Goal: Task Accomplishment & Management: Complete application form

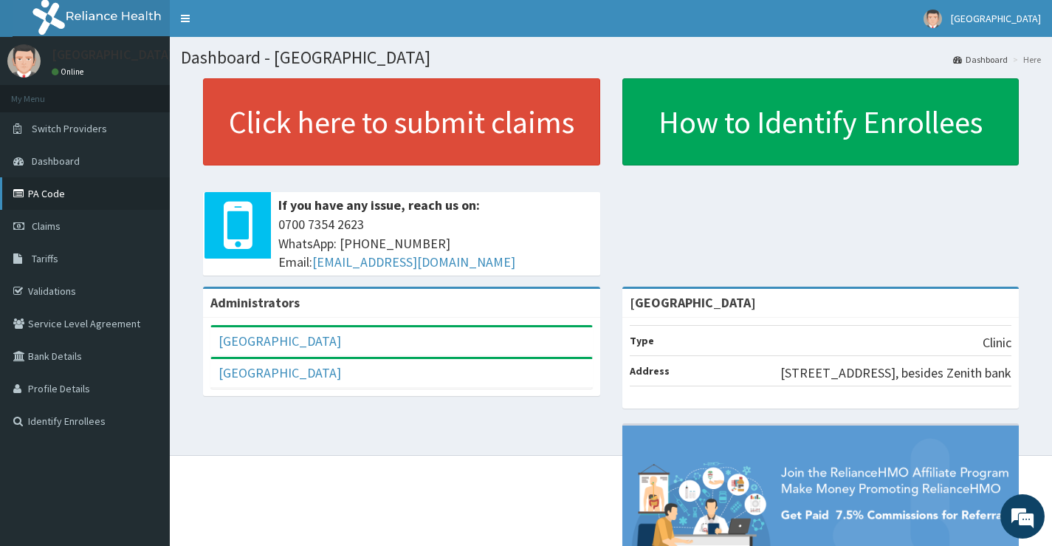
click at [39, 200] on link "PA Code" at bounding box center [85, 193] width 170 height 32
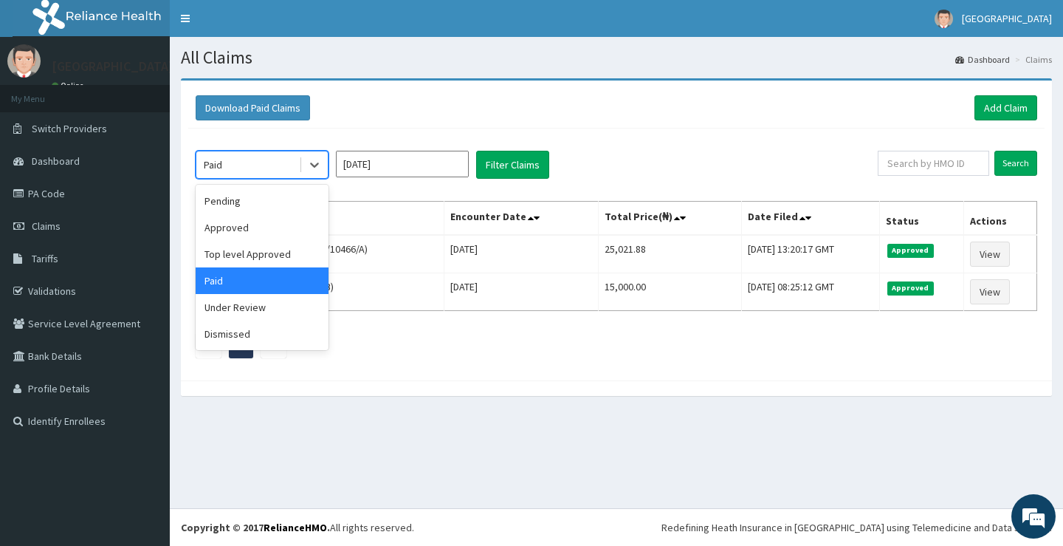
click at [242, 157] on div "Paid" at bounding box center [247, 165] width 103 height 24
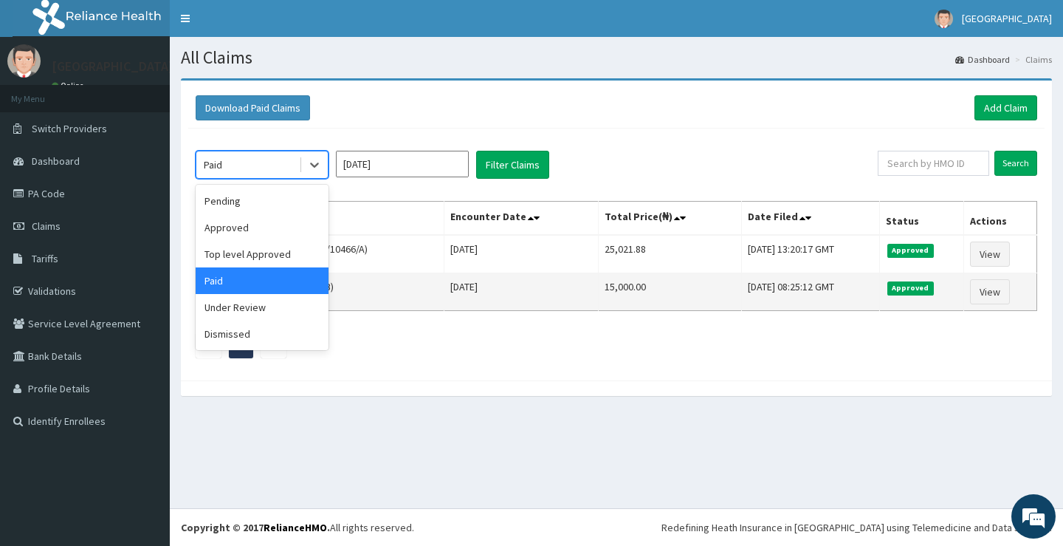
click at [256, 164] on div "Paid" at bounding box center [247, 165] width 103 height 24
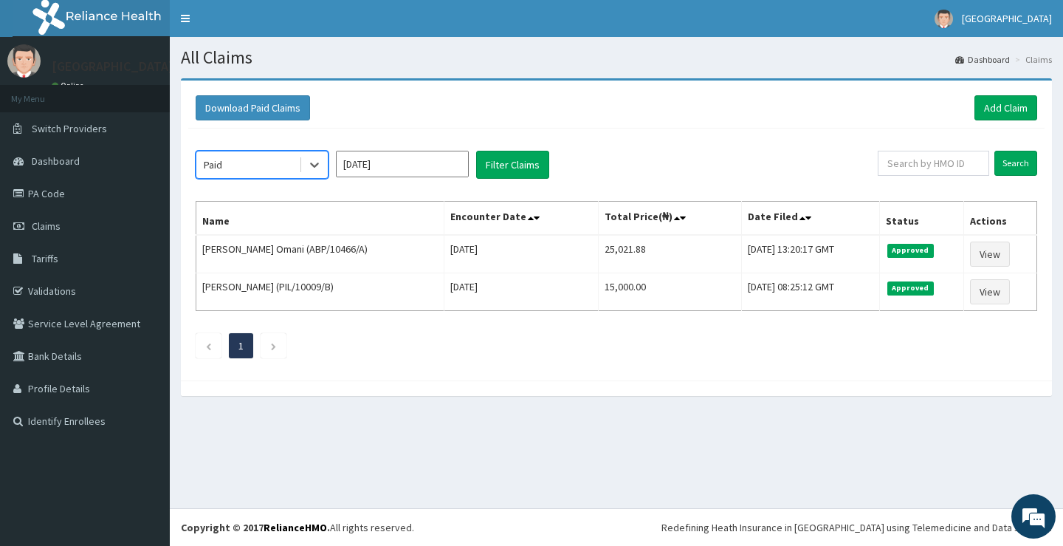
click at [254, 171] on div "Paid" at bounding box center [247, 165] width 103 height 24
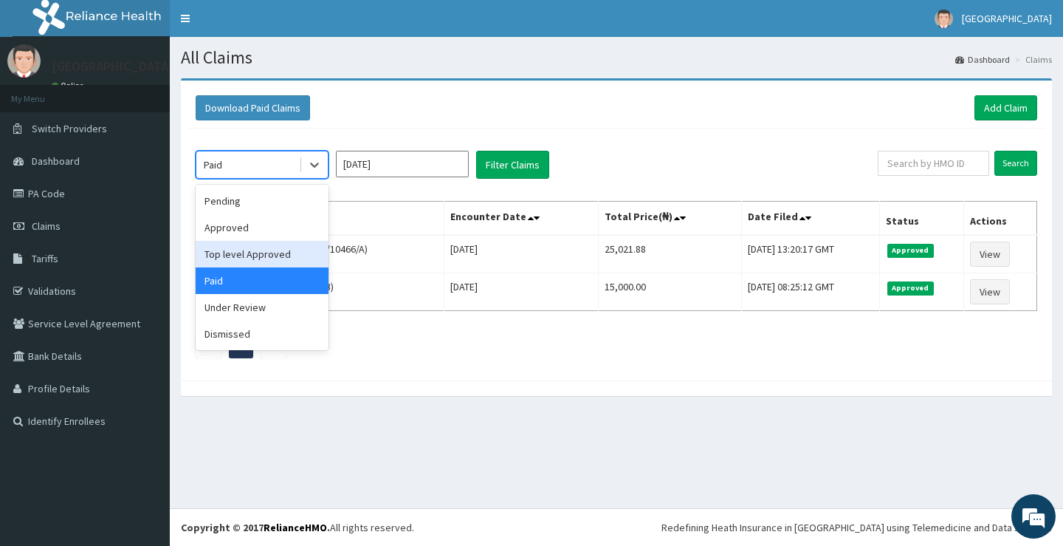
click at [233, 250] on div "Top level Approved" at bounding box center [262, 254] width 133 height 27
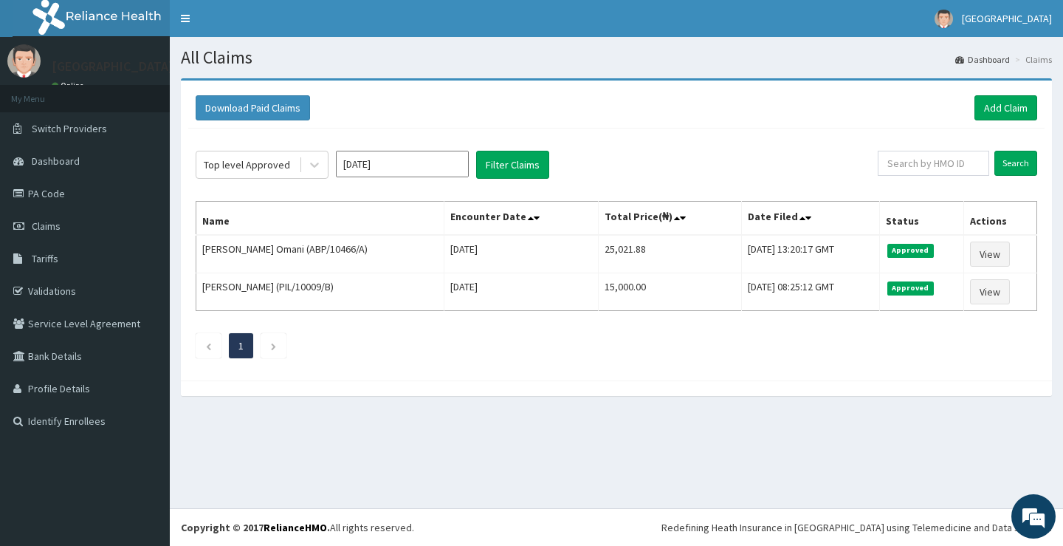
click at [554, 154] on div "Top level Approved Aug 2025 Filter Claims" at bounding box center [537, 165] width 682 height 28
click at [530, 162] on button "Filter Claims" at bounding box center [512, 165] width 73 height 28
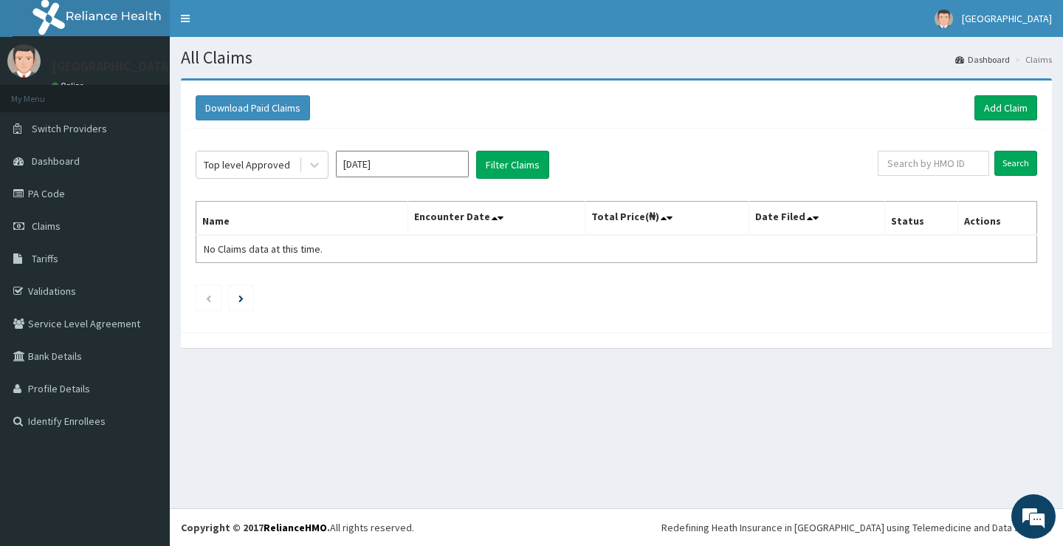
click at [422, 184] on div "Top level Approved Aug 2025 Filter Claims Search Name Encounter Date Total Pric…" at bounding box center [616, 227] width 857 height 196
click at [414, 166] on input "Aug 2025" at bounding box center [402, 164] width 133 height 27
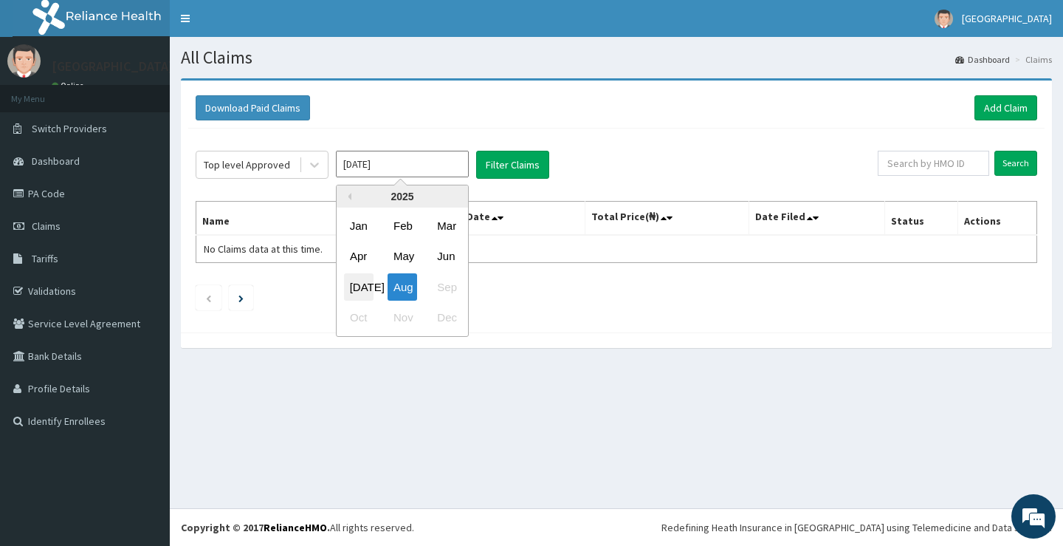
click at [368, 284] on div "Jul" at bounding box center [359, 286] width 30 height 27
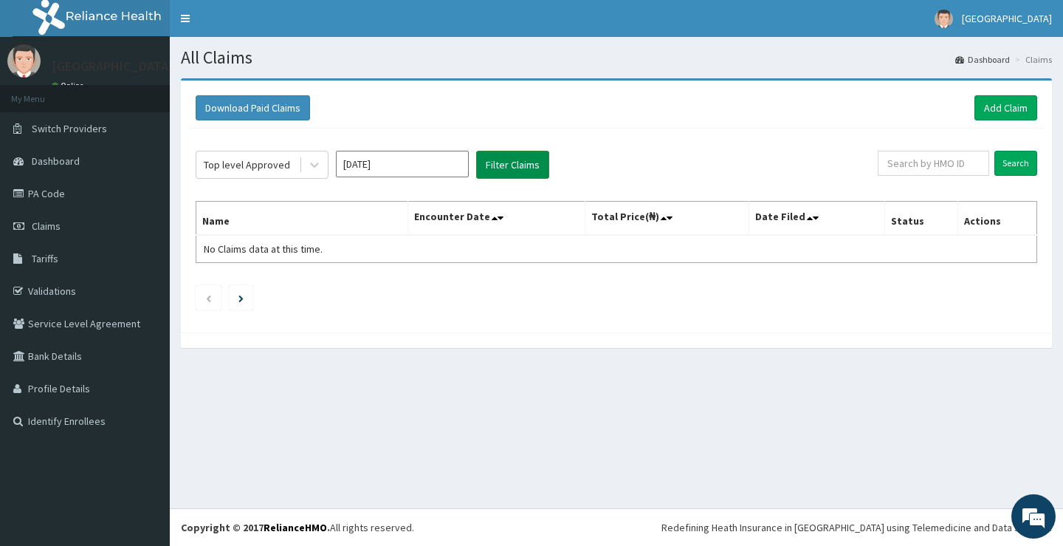
click at [515, 168] on button "Filter Claims" at bounding box center [512, 165] width 73 height 28
click at [259, 162] on div "Top level Approved" at bounding box center [247, 164] width 86 height 15
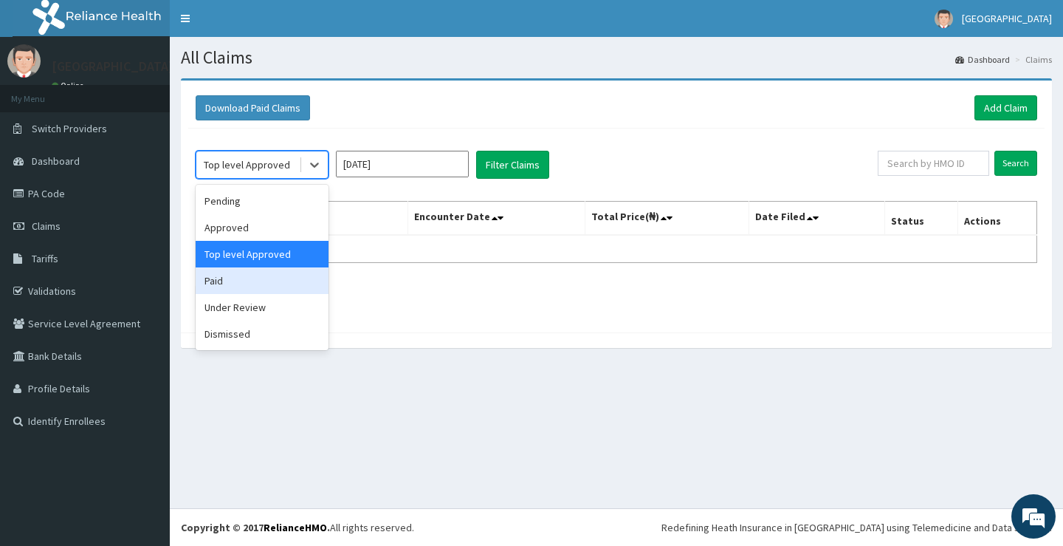
click at [261, 284] on div "Paid" at bounding box center [262, 280] width 133 height 27
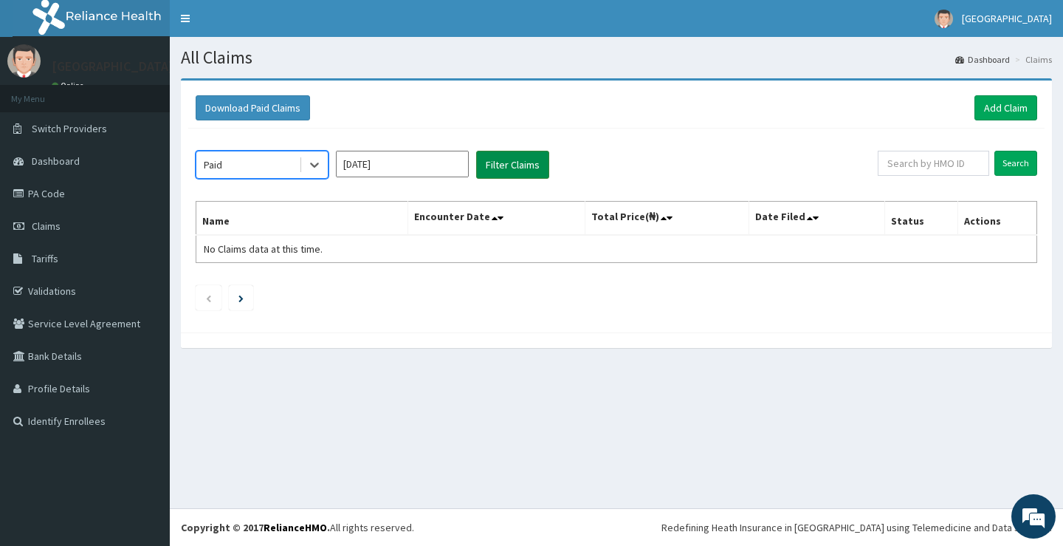
click at [489, 169] on button "Filter Claims" at bounding box center [512, 165] width 73 height 28
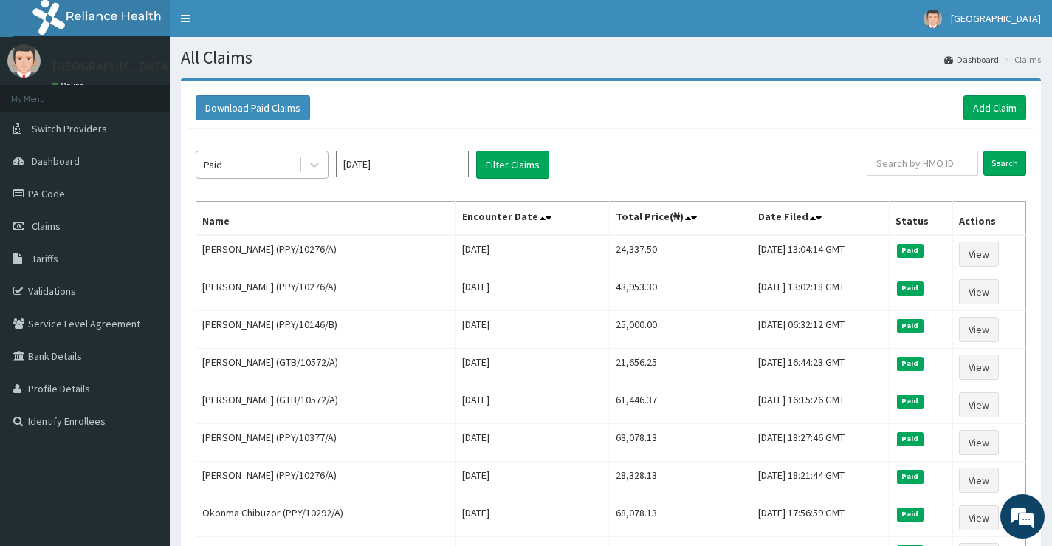
click at [284, 174] on div "Paid" at bounding box center [247, 165] width 103 height 24
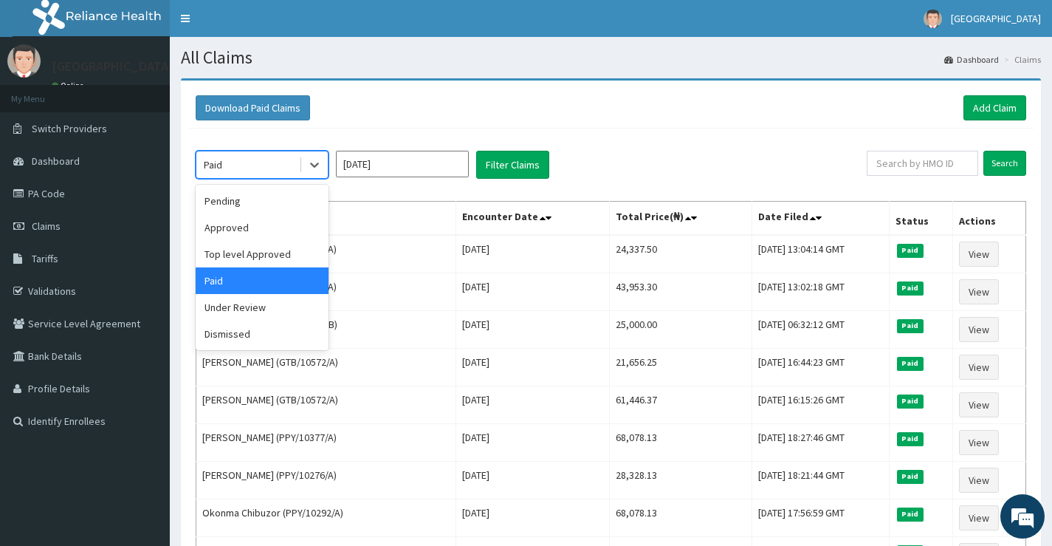
click at [417, 168] on input "Jul 2025" at bounding box center [402, 164] width 133 height 27
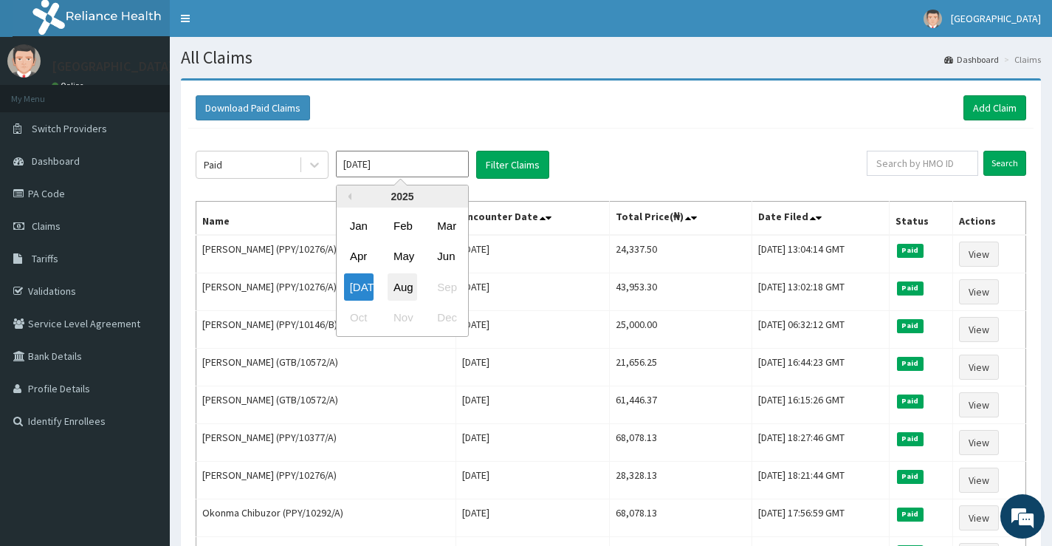
click at [399, 291] on div "Aug" at bounding box center [403, 286] width 30 height 27
type input "Aug 2025"
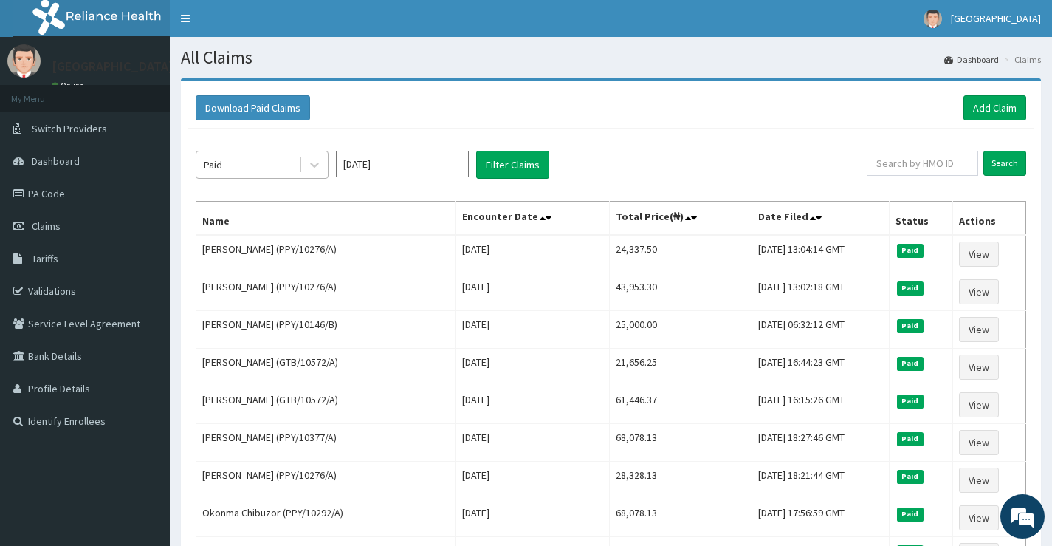
click at [273, 176] on div "Paid" at bounding box center [247, 165] width 103 height 24
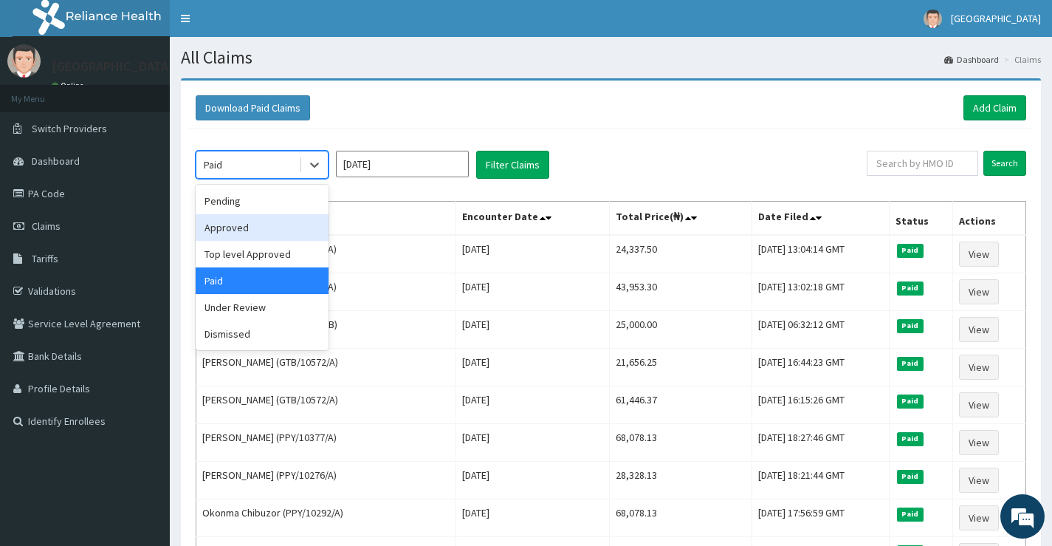
click at [256, 226] on div "Approved" at bounding box center [262, 227] width 133 height 27
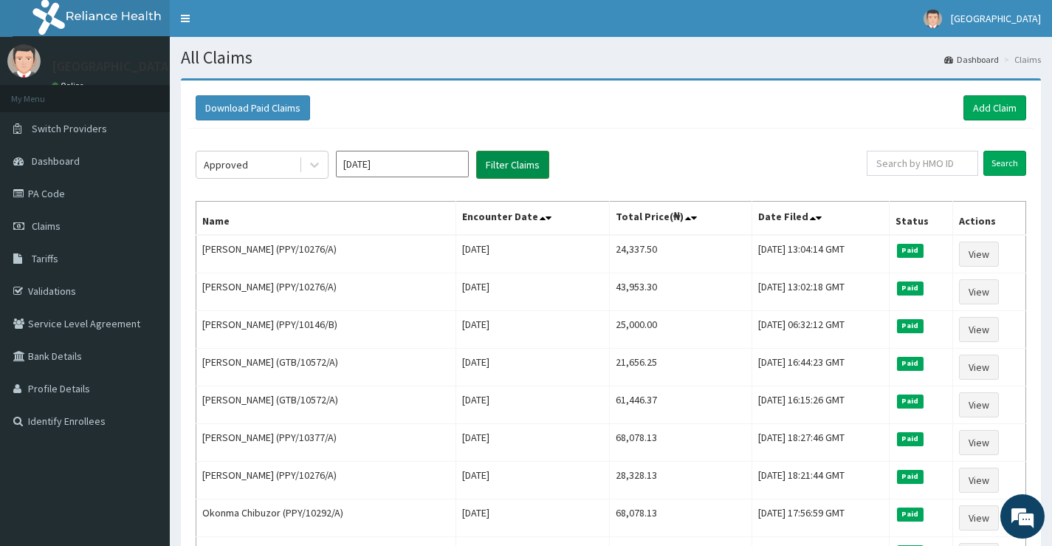
click at [501, 163] on button "Filter Claims" at bounding box center [512, 165] width 73 height 28
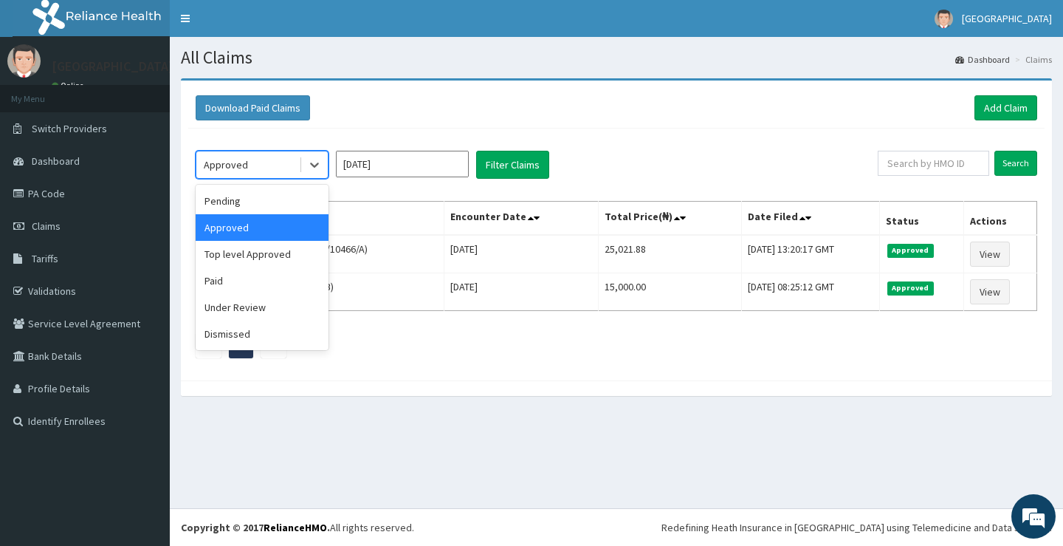
click at [247, 167] on div "Approved" at bounding box center [247, 165] width 103 height 24
click at [250, 275] on div "Paid" at bounding box center [262, 280] width 133 height 27
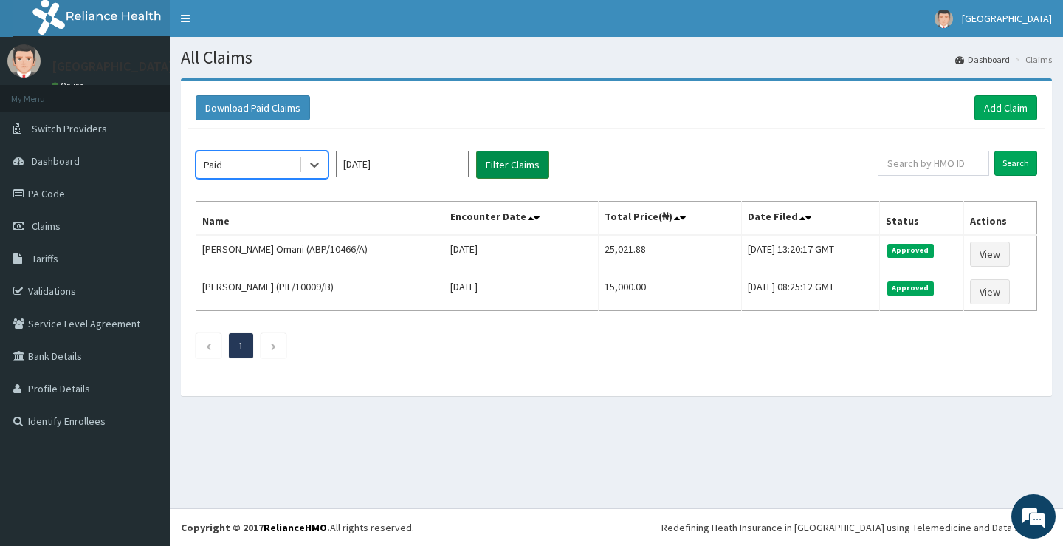
click at [501, 166] on button "Filter Claims" at bounding box center [512, 165] width 73 height 28
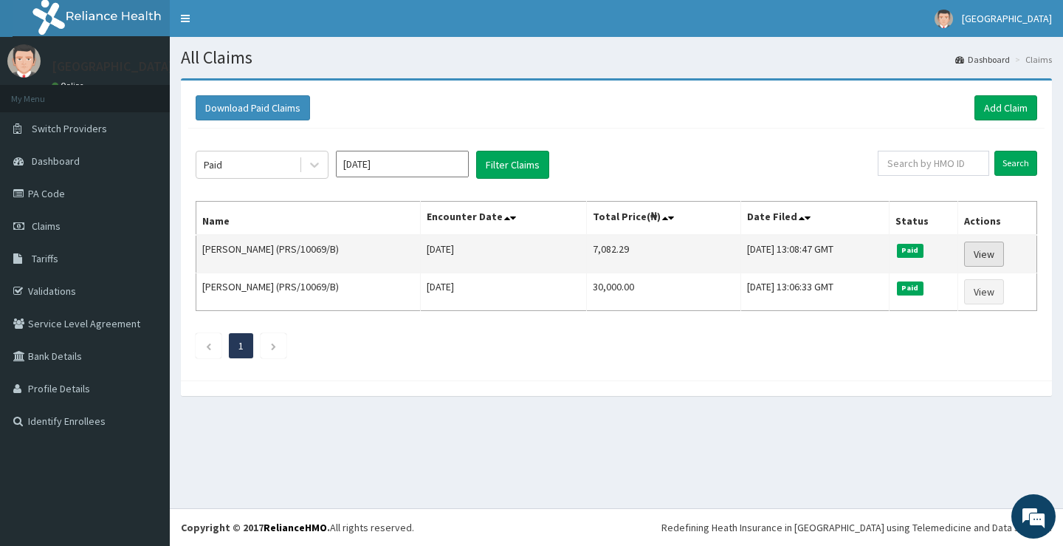
click at [997, 251] on link "View" at bounding box center [985, 254] width 40 height 25
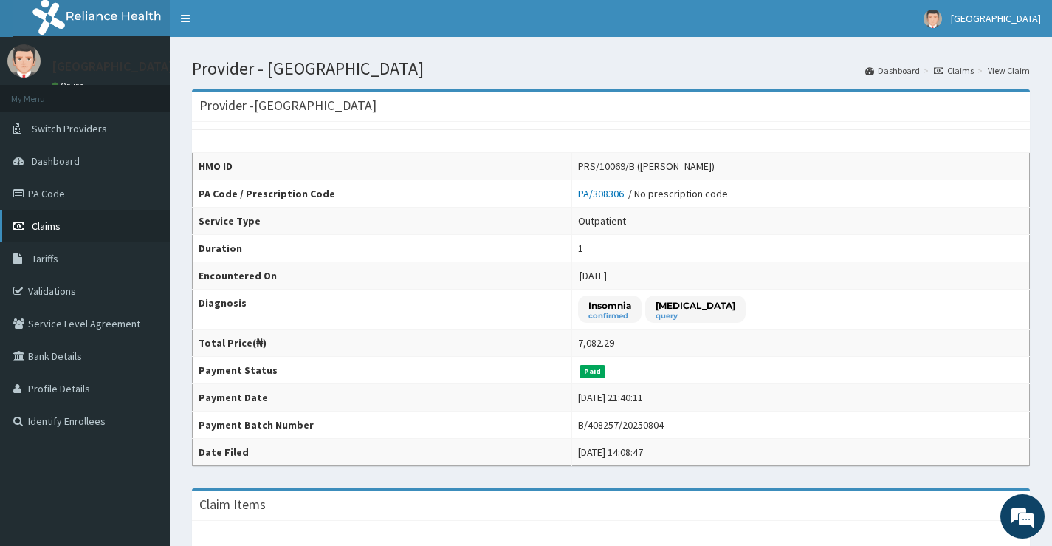
click at [41, 222] on span "Claims" at bounding box center [46, 225] width 29 height 13
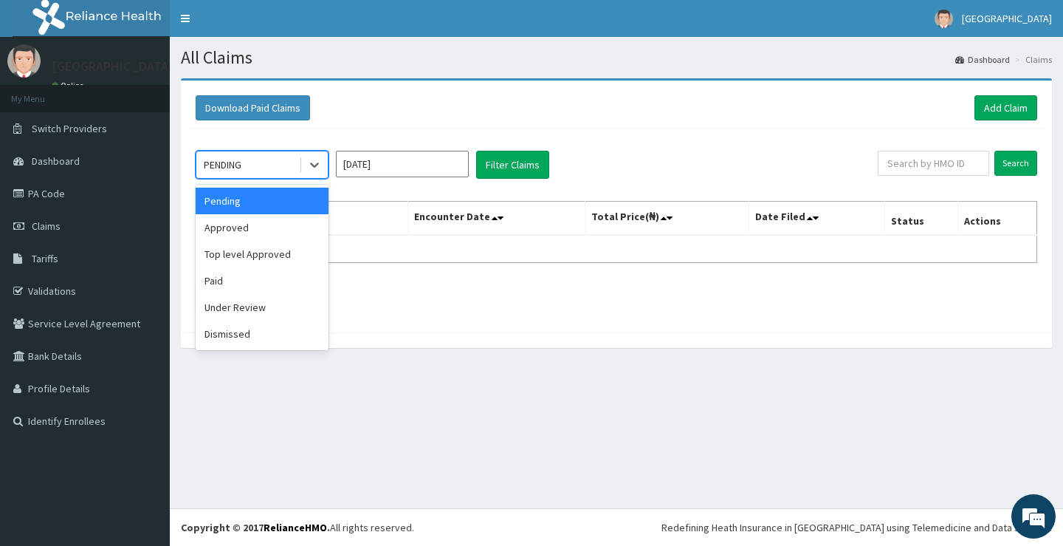
click at [270, 166] on div "PENDING" at bounding box center [247, 165] width 103 height 24
click at [260, 226] on div "Approved" at bounding box center [262, 227] width 133 height 27
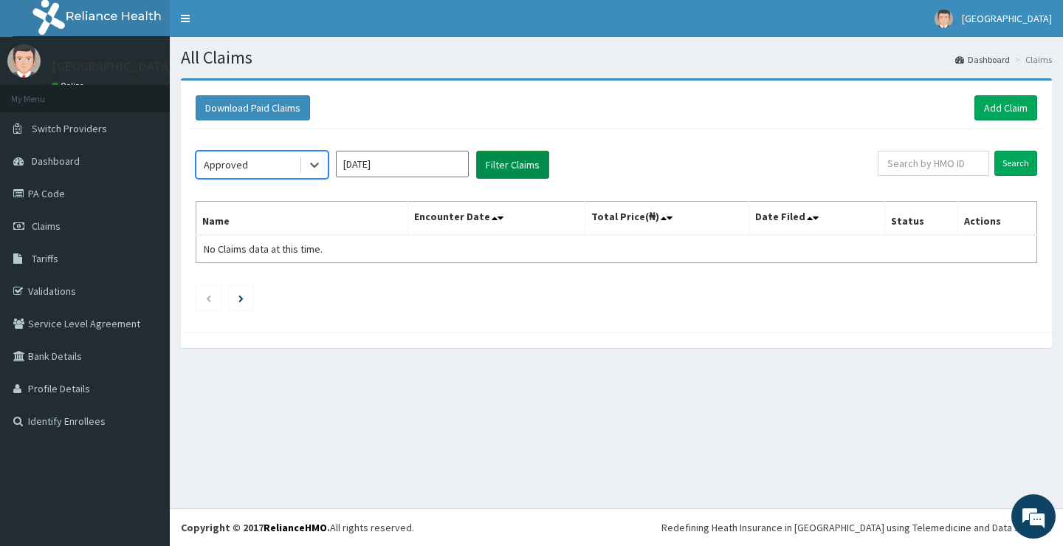
click at [543, 171] on button "Filter Claims" at bounding box center [512, 165] width 73 height 28
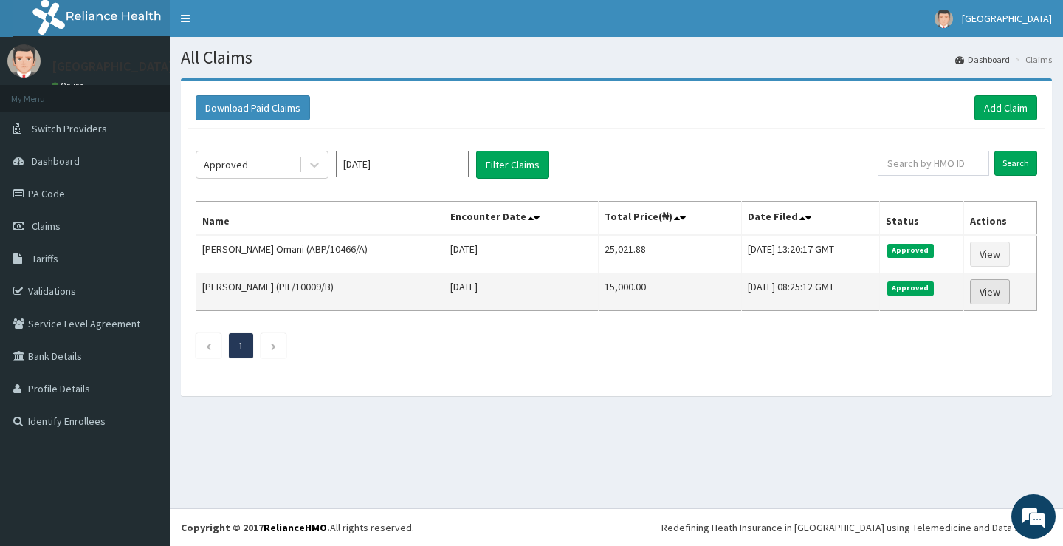
click at [987, 292] on link "View" at bounding box center [990, 291] width 40 height 25
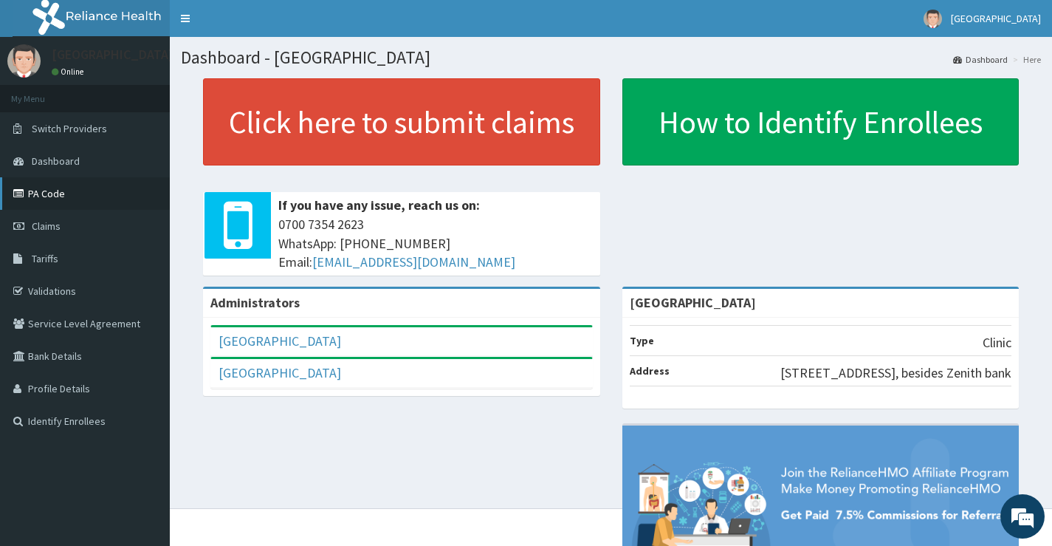
click at [66, 200] on link "PA Code" at bounding box center [85, 193] width 170 height 32
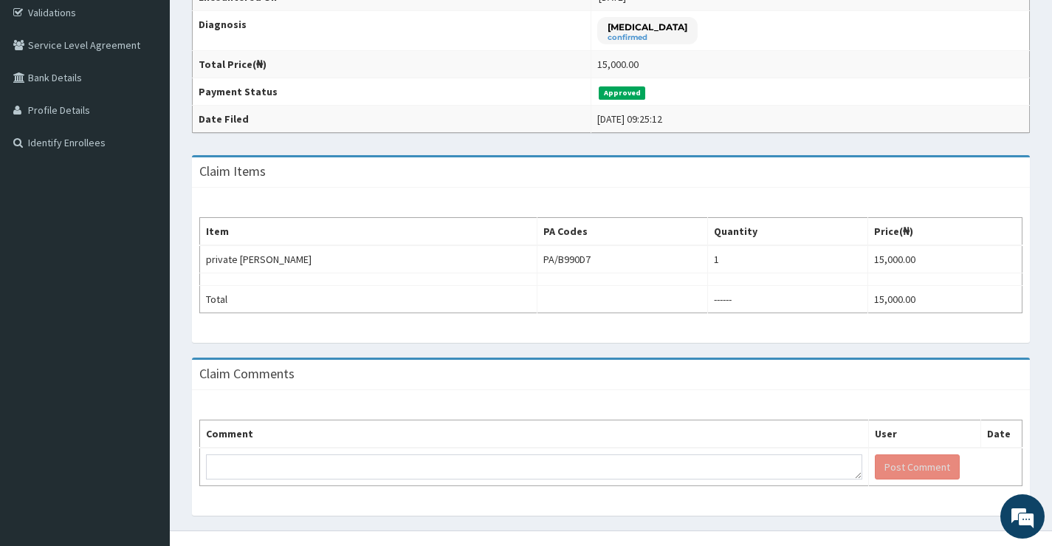
scroll to position [153, 0]
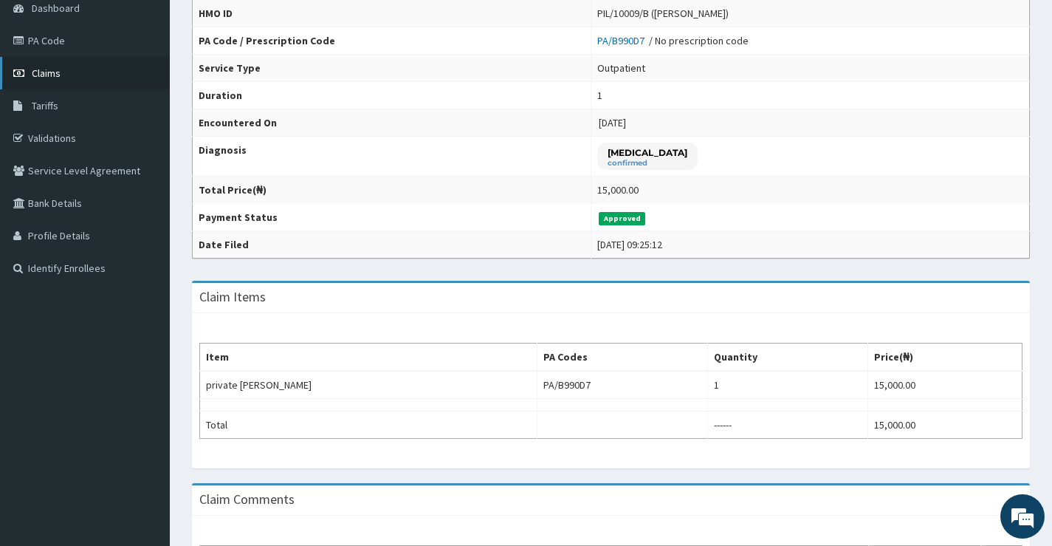
click at [45, 74] on span "Claims" at bounding box center [46, 72] width 29 height 13
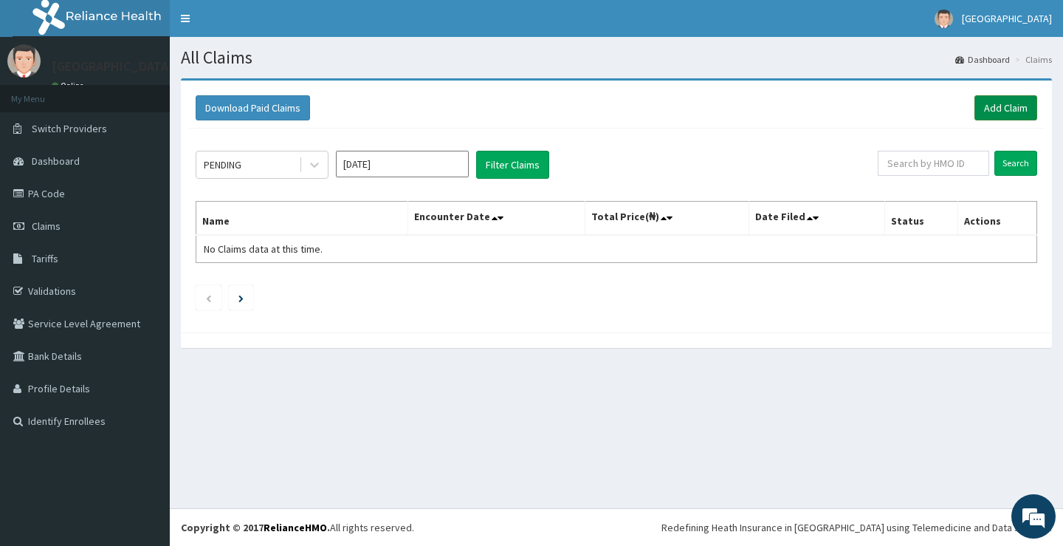
click at [989, 103] on link "Add Claim" at bounding box center [1006, 107] width 63 height 25
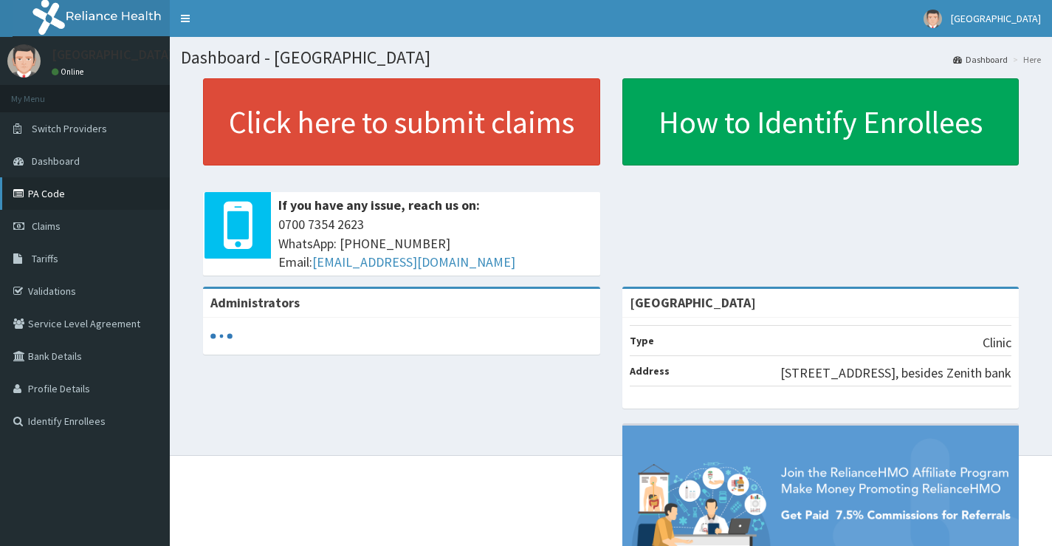
click at [48, 194] on link "PA Code" at bounding box center [85, 193] width 170 height 32
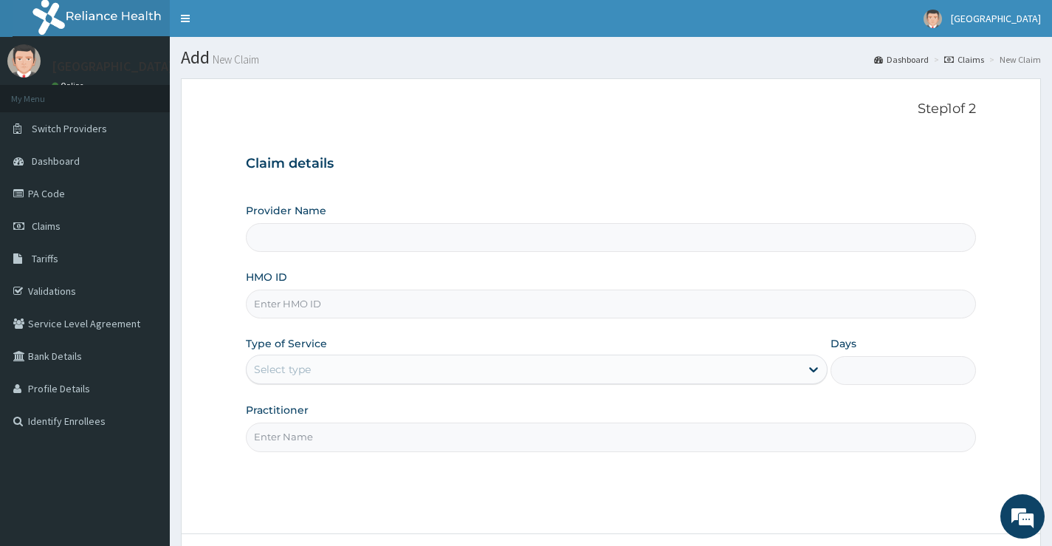
type input "[GEOGRAPHIC_DATA]"
click at [407, 236] on input "[GEOGRAPHIC_DATA]" at bounding box center [611, 237] width 730 height 29
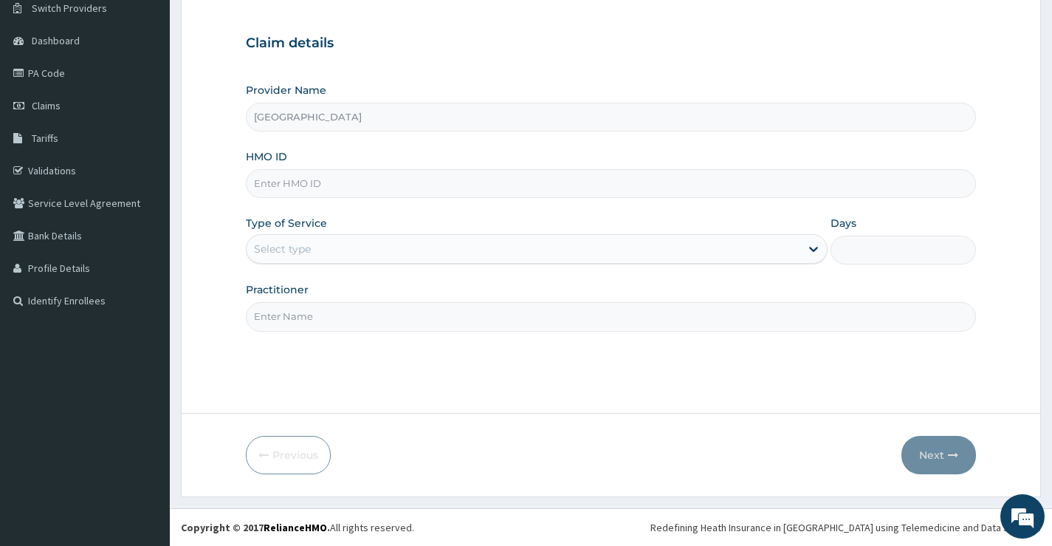
click at [356, 186] on input "HMO ID" at bounding box center [611, 183] width 730 height 29
paste input "PIL/10009/B"
type input "PIL/10009/B"
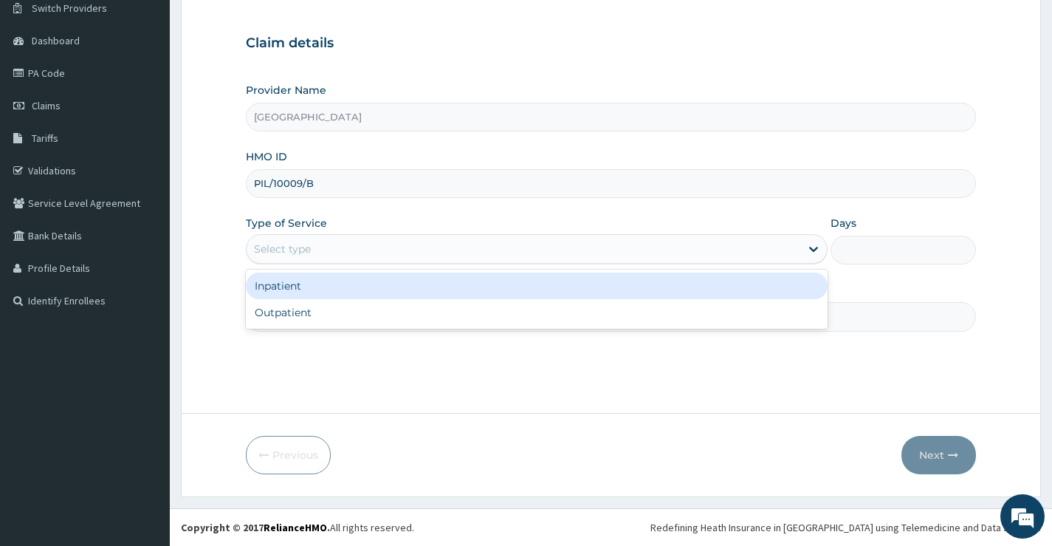
click at [348, 256] on div "Select type" at bounding box center [524, 249] width 554 height 24
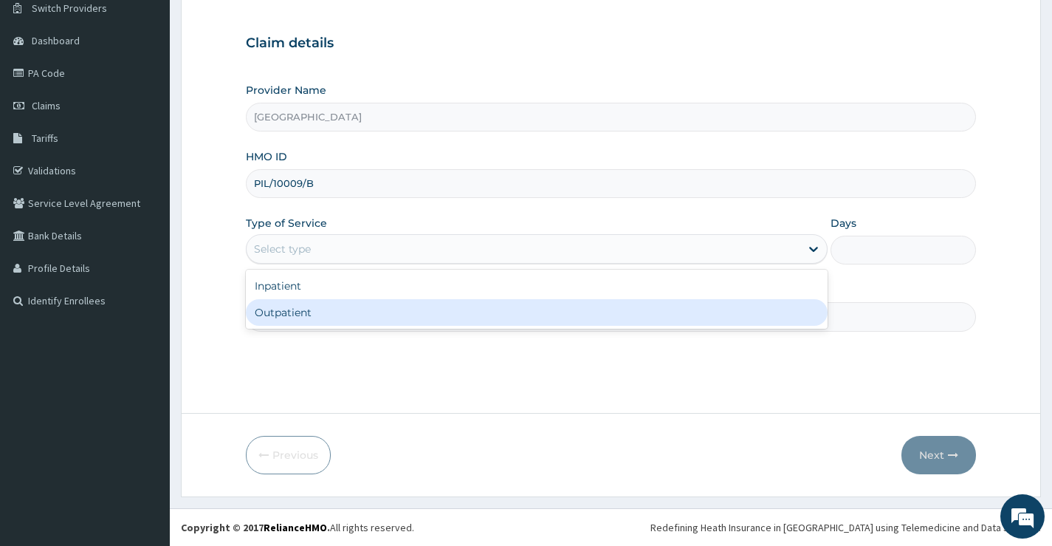
click at [322, 325] on div "Outpatient" at bounding box center [537, 312] width 582 height 27
type input "1"
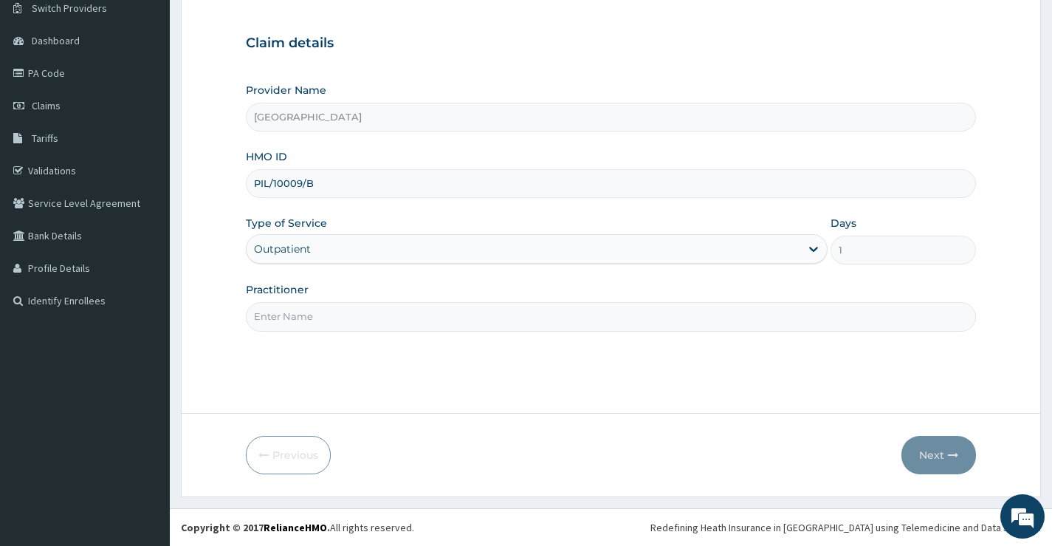
click at [600, 331] on input "Practitioner" at bounding box center [611, 316] width 730 height 29
type input "DR EMMANUEL"
click at [947, 465] on button "Next" at bounding box center [939, 455] width 75 height 38
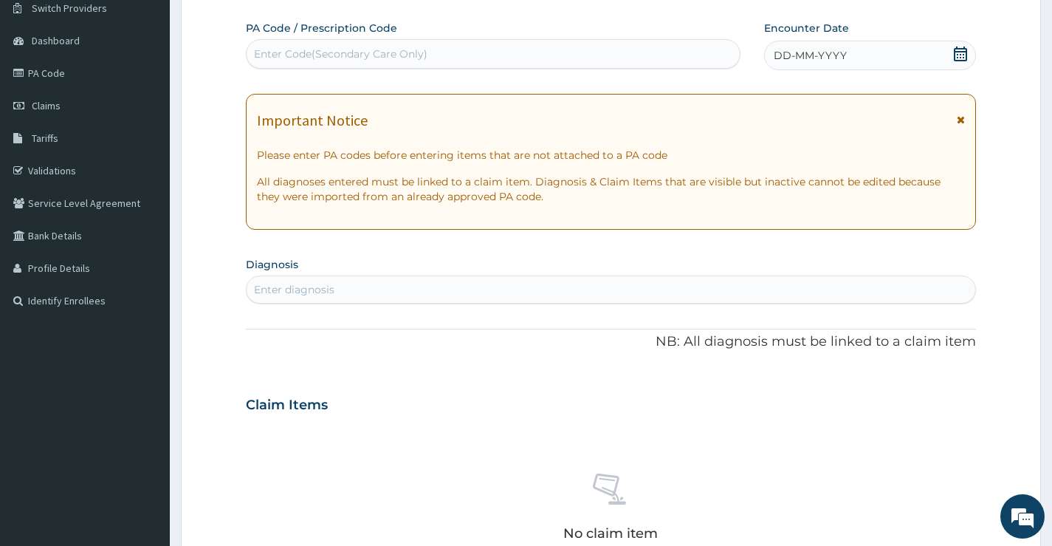
click at [383, 58] on div "Enter Code(Secondary Care Only)" at bounding box center [341, 54] width 174 height 15
type input "PA/"
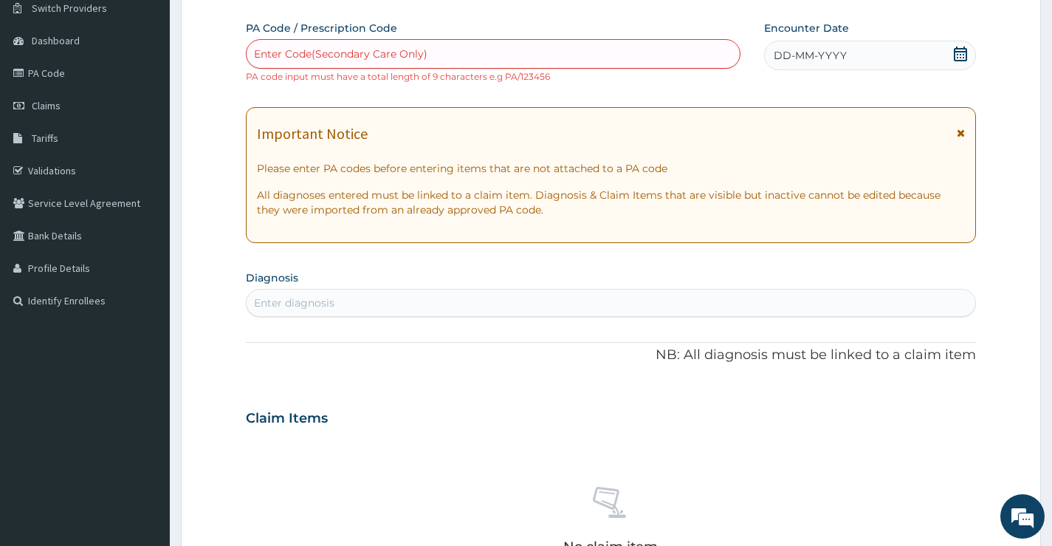
click at [409, 52] on div "Enter Code(Secondary Care Only)" at bounding box center [341, 54] width 174 height 15
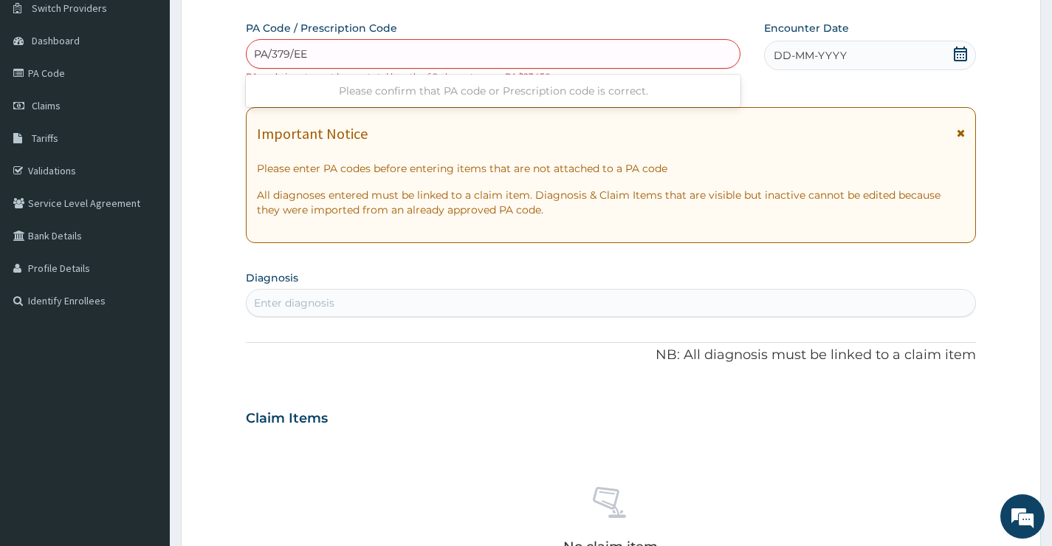
type input "PA/379/EE"
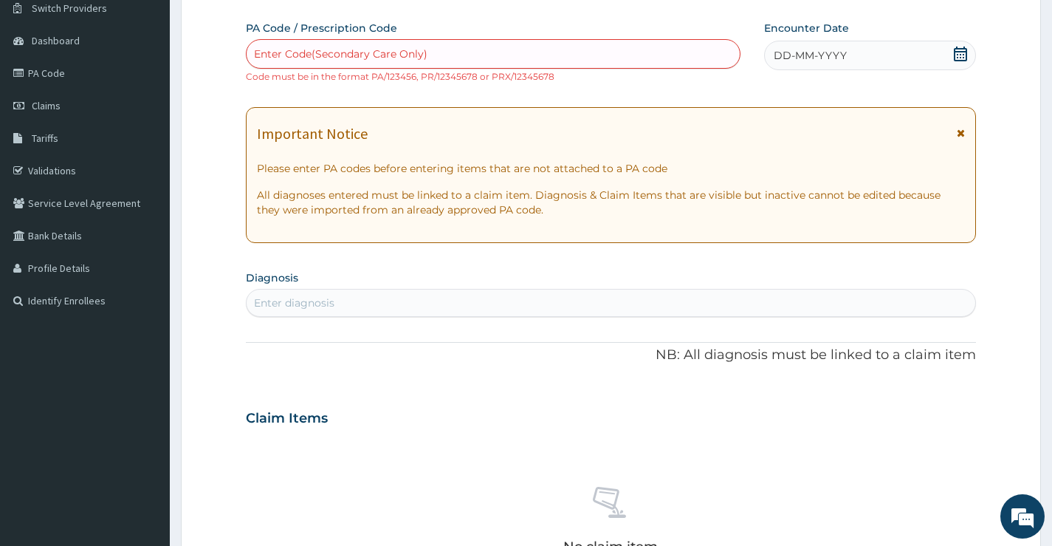
click at [572, 67] on div "Enter Code(Secondary Care Only)" at bounding box center [493, 54] width 495 height 30
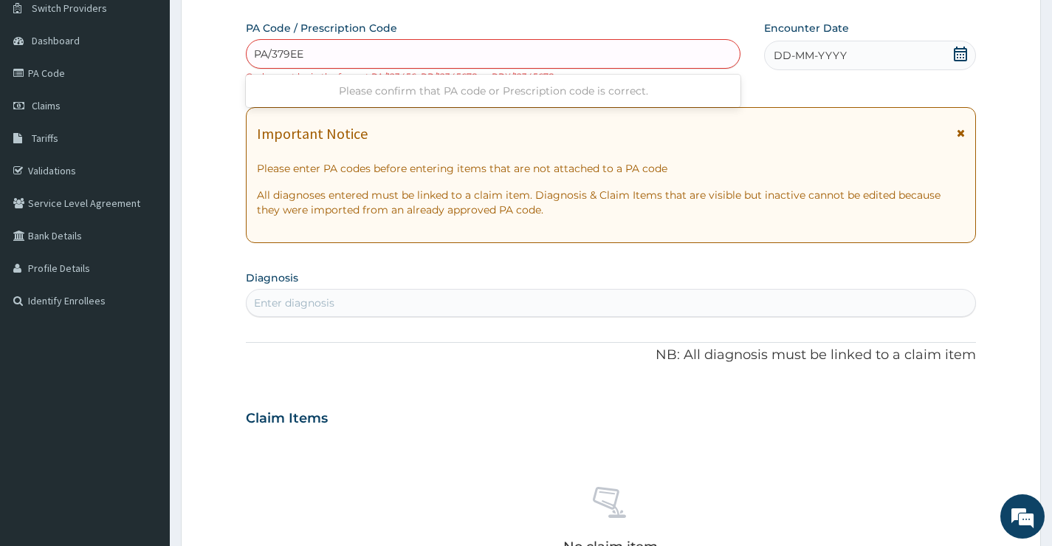
type input "PA/379EEA"
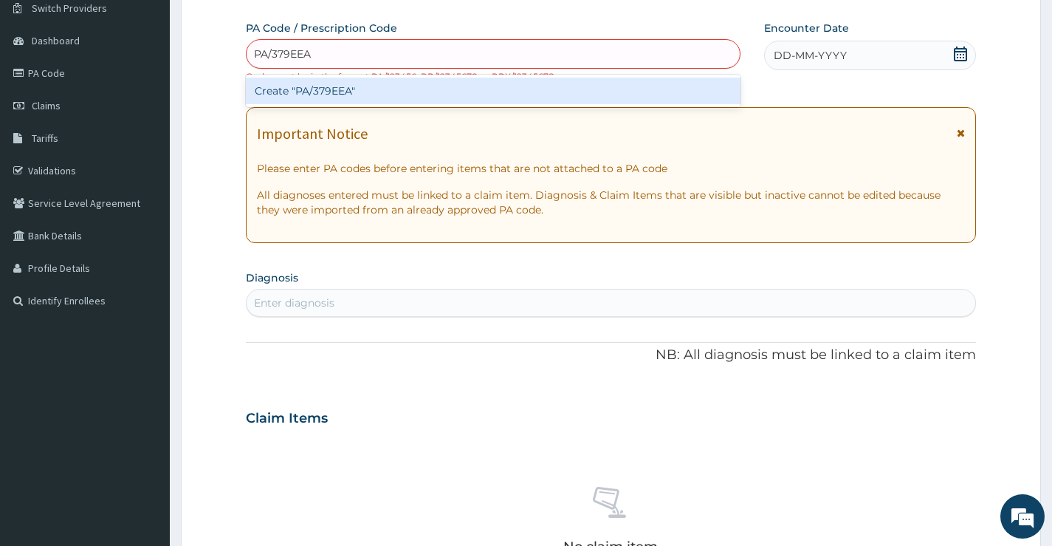
click at [575, 87] on div "Create "PA/379EEA"" at bounding box center [493, 91] width 495 height 27
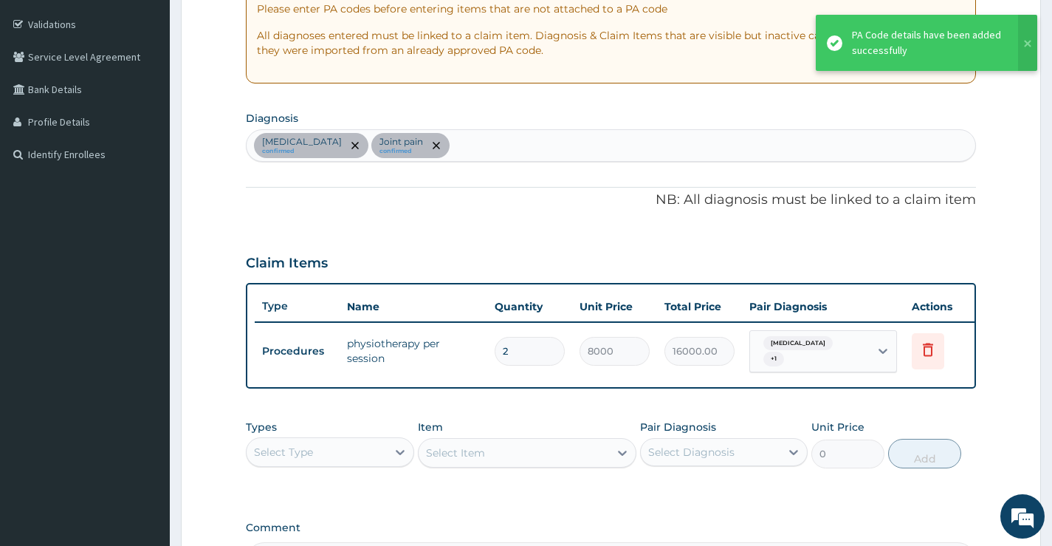
scroll to position [268, 0]
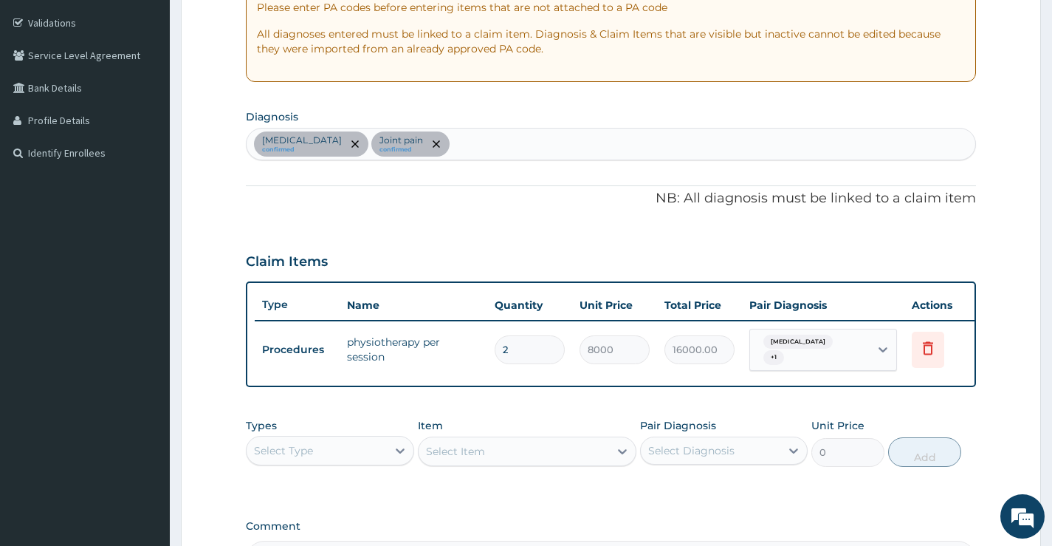
type input "0.00"
type input "1"
type input "8000.00"
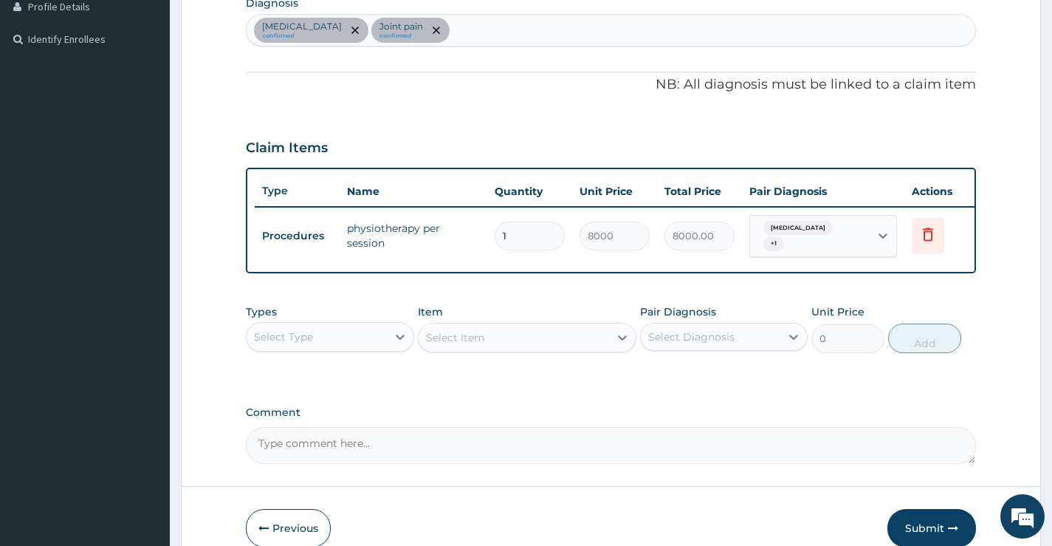
scroll to position [460, 0]
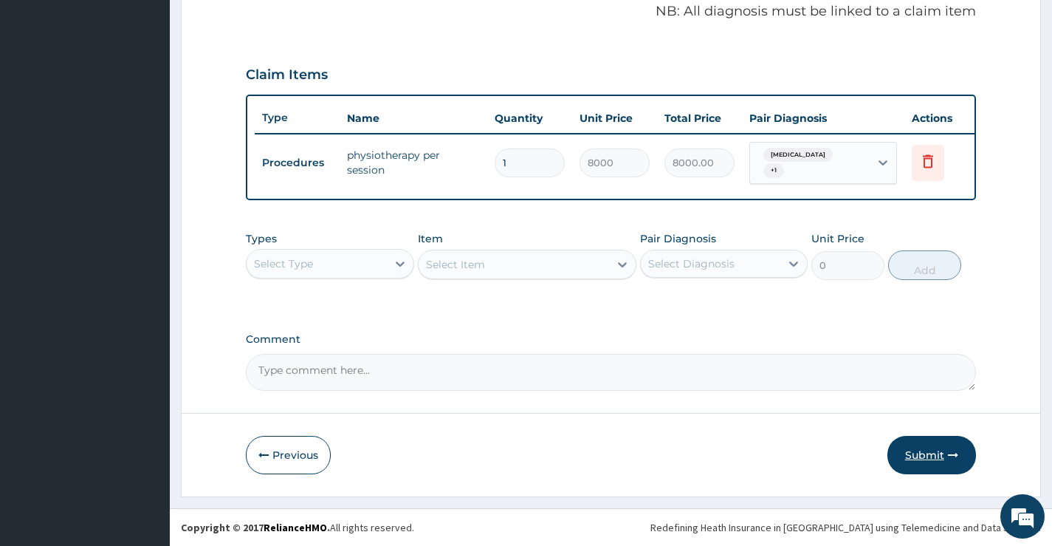
type input "1"
click at [925, 462] on button "Submit" at bounding box center [932, 455] width 89 height 38
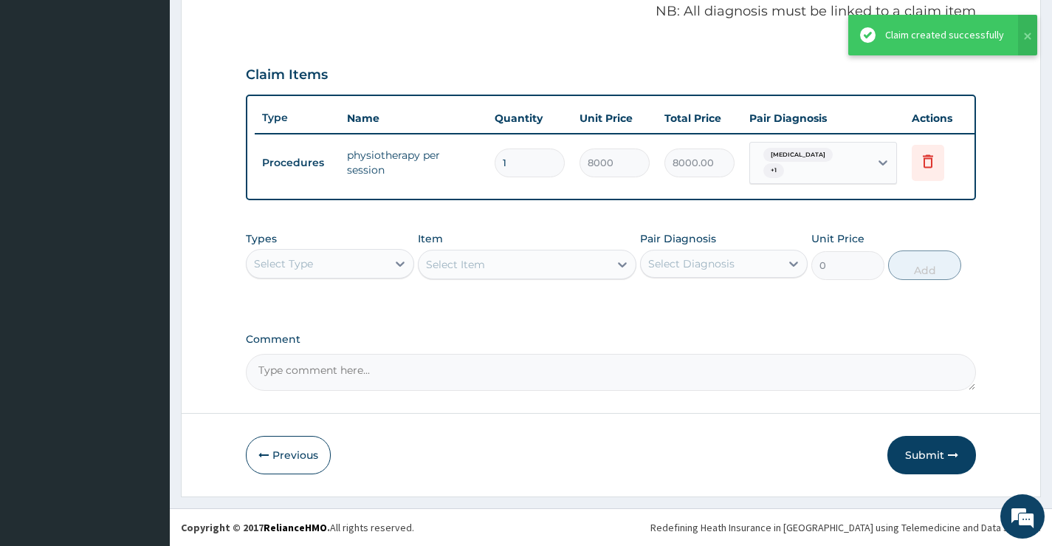
scroll to position [278, 0]
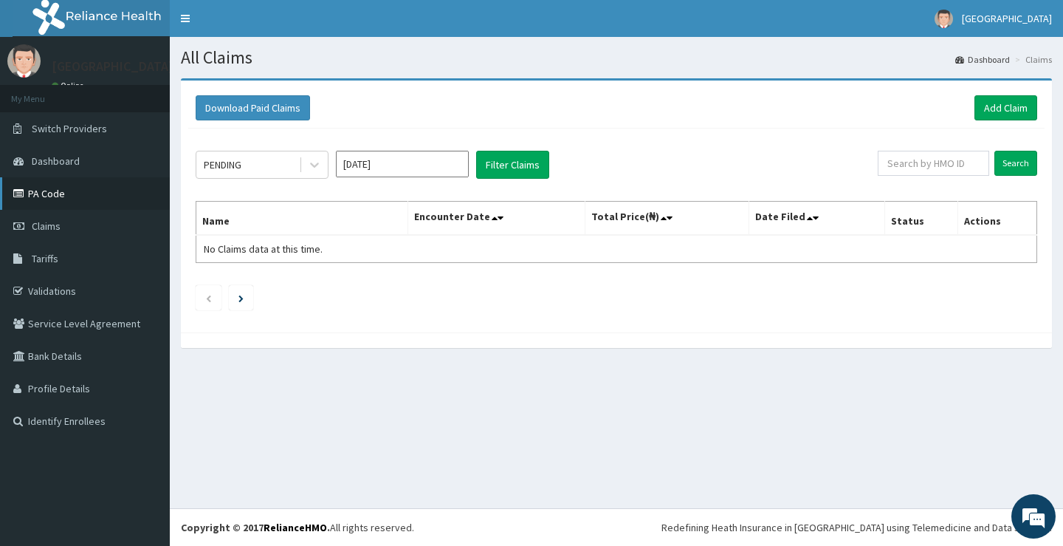
click at [61, 188] on link "PA Code" at bounding box center [85, 193] width 170 height 32
click at [982, 106] on link "Add Claim" at bounding box center [1006, 107] width 63 height 25
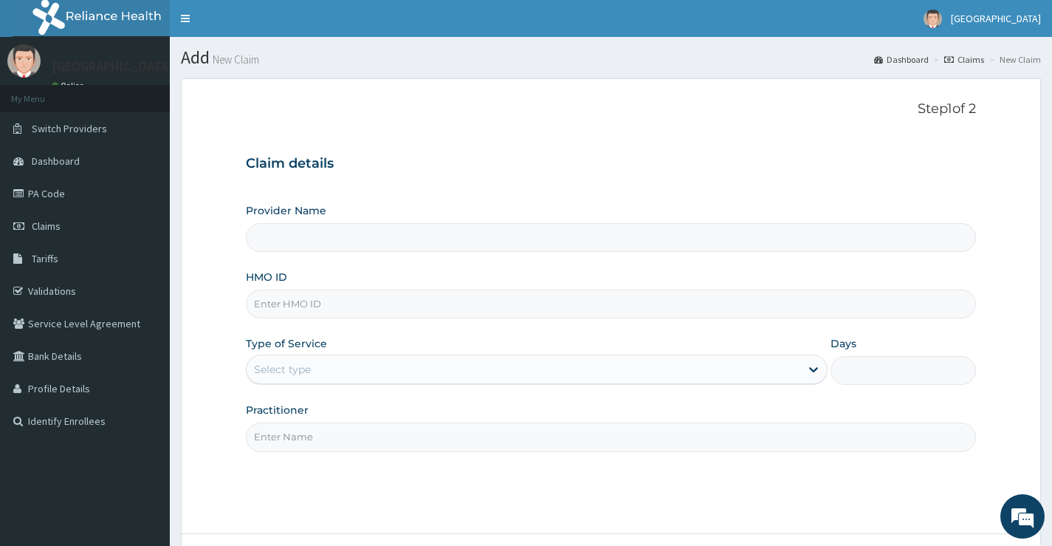
type input "[GEOGRAPHIC_DATA]"
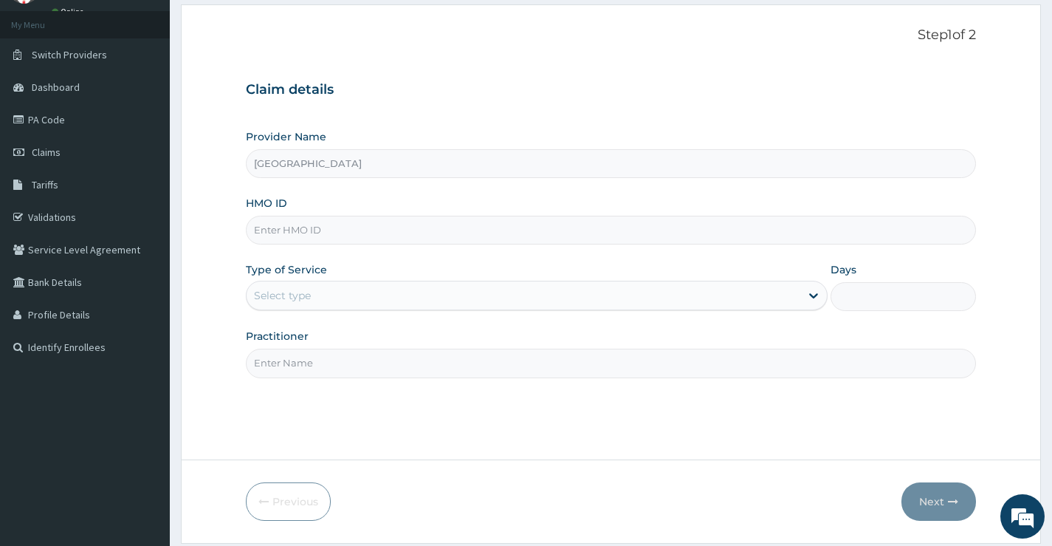
click at [466, 217] on input "HMO ID" at bounding box center [611, 230] width 730 height 29
paste input "PIL/10006/A"
type input "PIL/10006/A"
click at [433, 309] on div "Select type" at bounding box center [537, 296] width 582 height 30
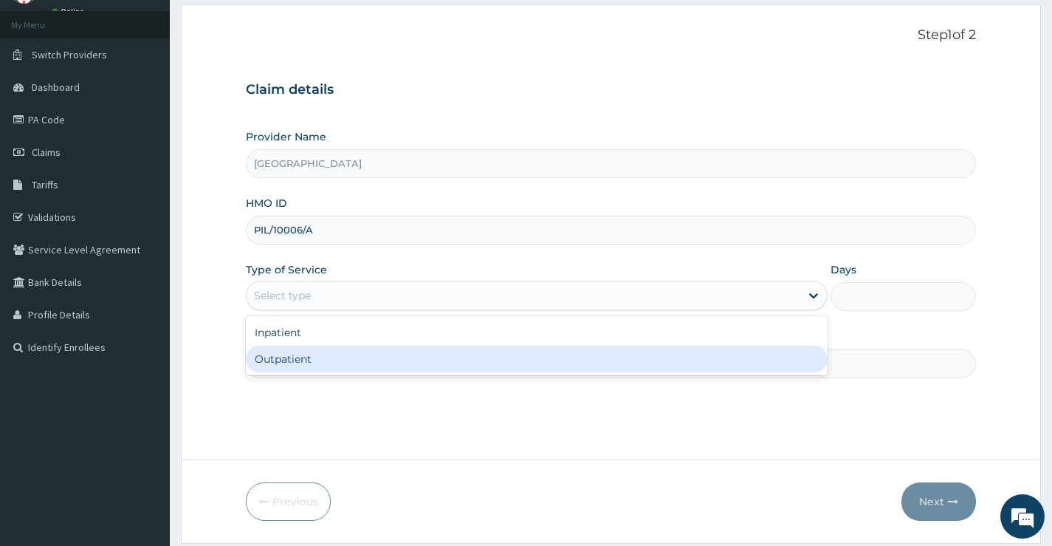
click at [393, 361] on div "Outpatient" at bounding box center [537, 359] width 582 height 27
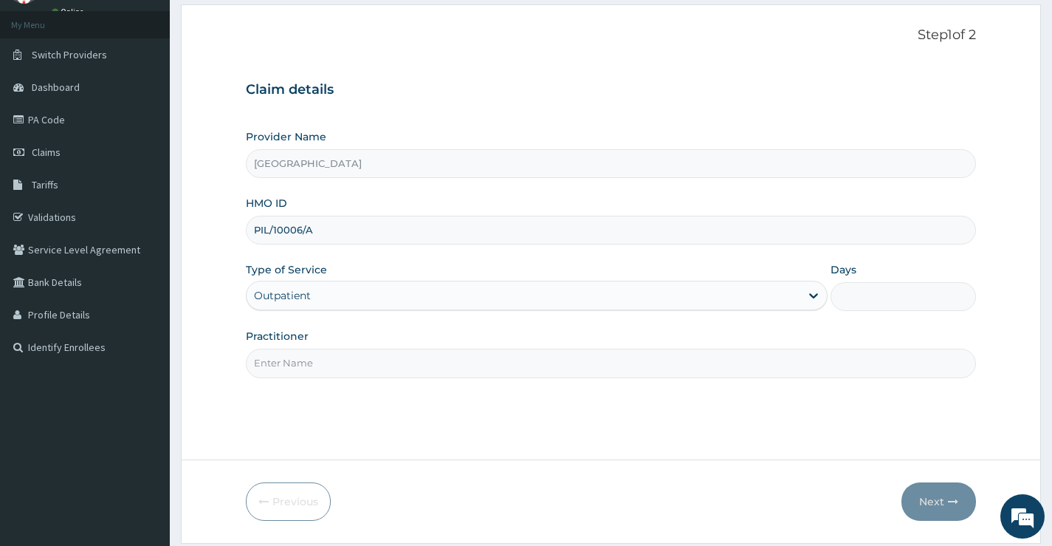
type input "1"
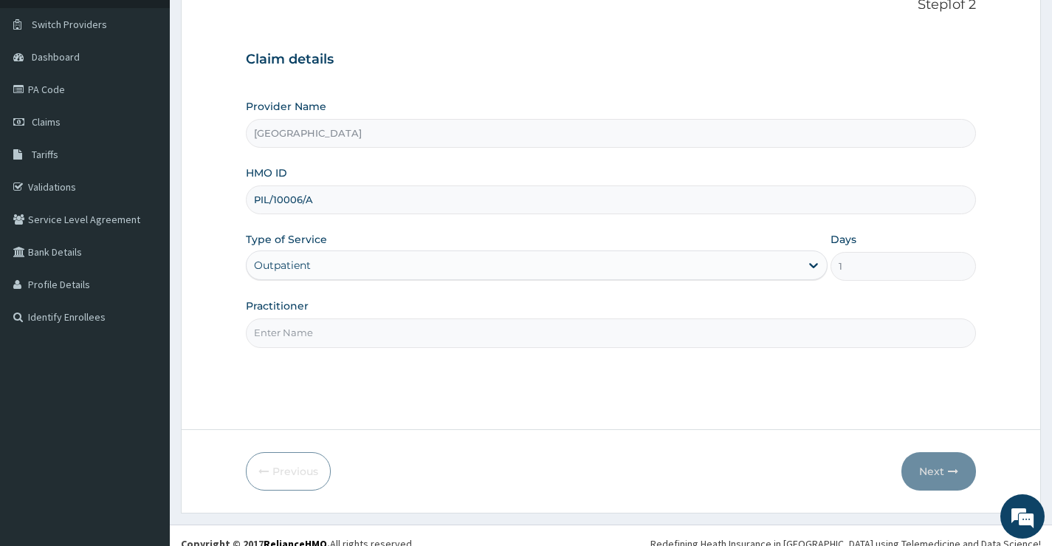
scroll to position [120, 0]
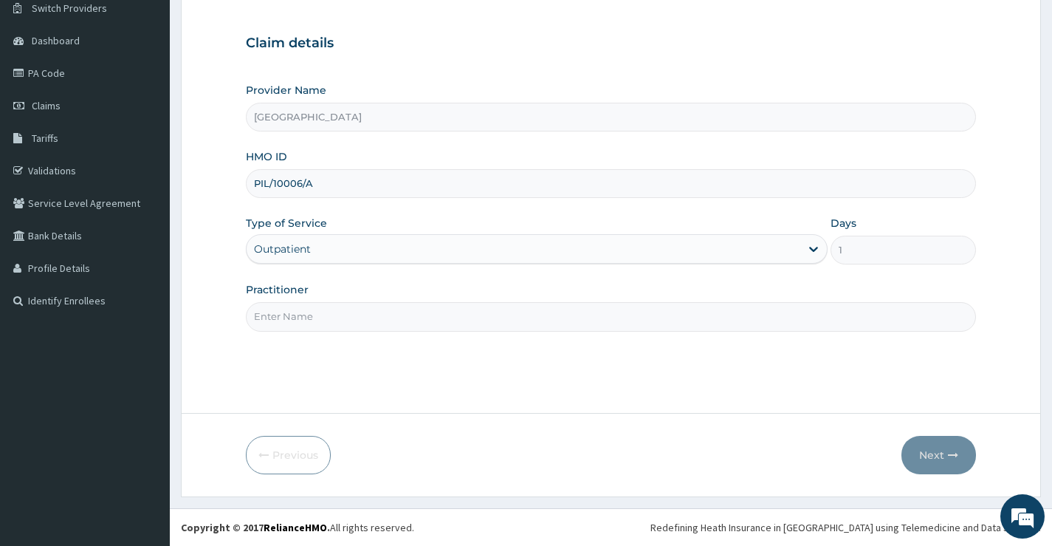
click at [529, 317] on input "Practitioner" at bounding box center [611, 316] width 730 height 29
type input "DR EMMANUEL"
click at [937, 467] on button "Next" at bounding box center [939, 455] width 75 height 38
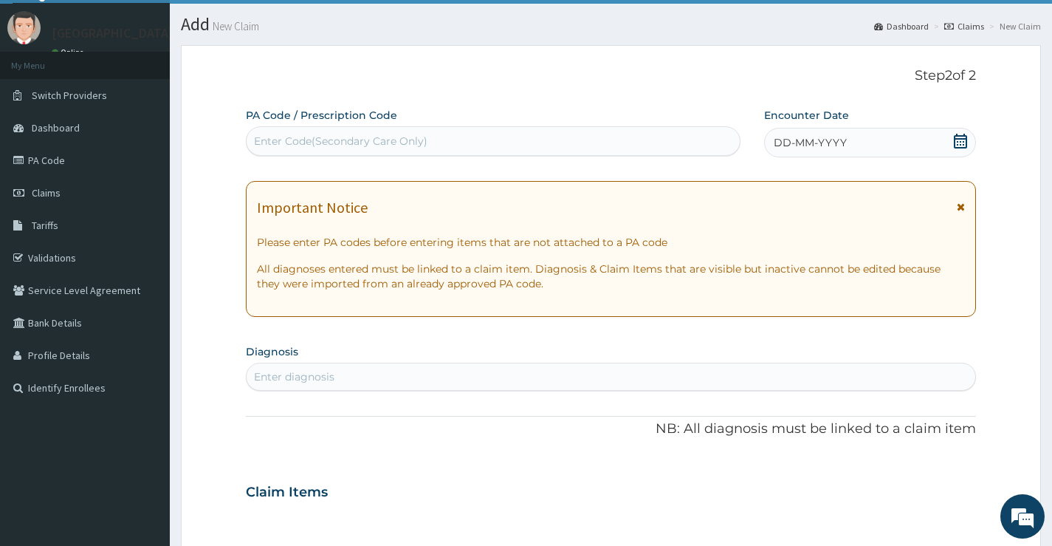
scroll to position [0, 0]
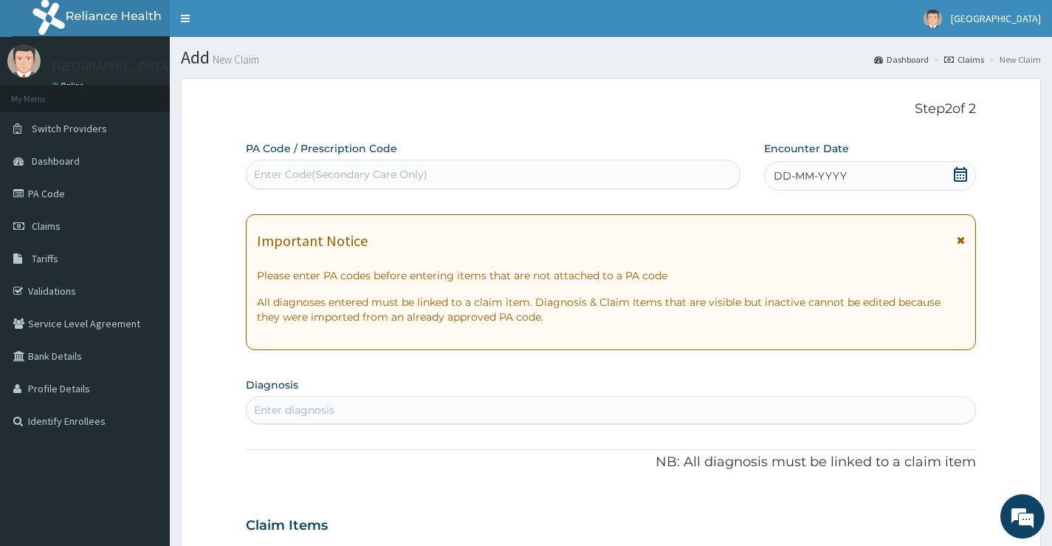
click at [476, 169] on div "Enter Code(Secondary Care Only)" at bounding box center [493, 174] width 493 height 24
click at [479, 173] on div "Enter Code(Secondary Care Only)" at bounding box center [493, 174] width 493 height 24
type input "PA/899C9"
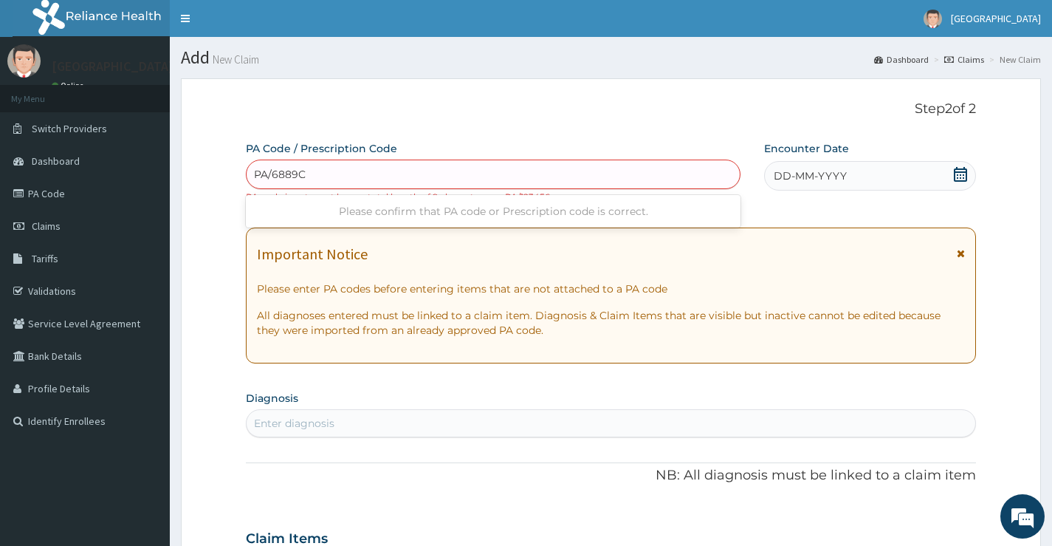
type input "PA/6889C9"
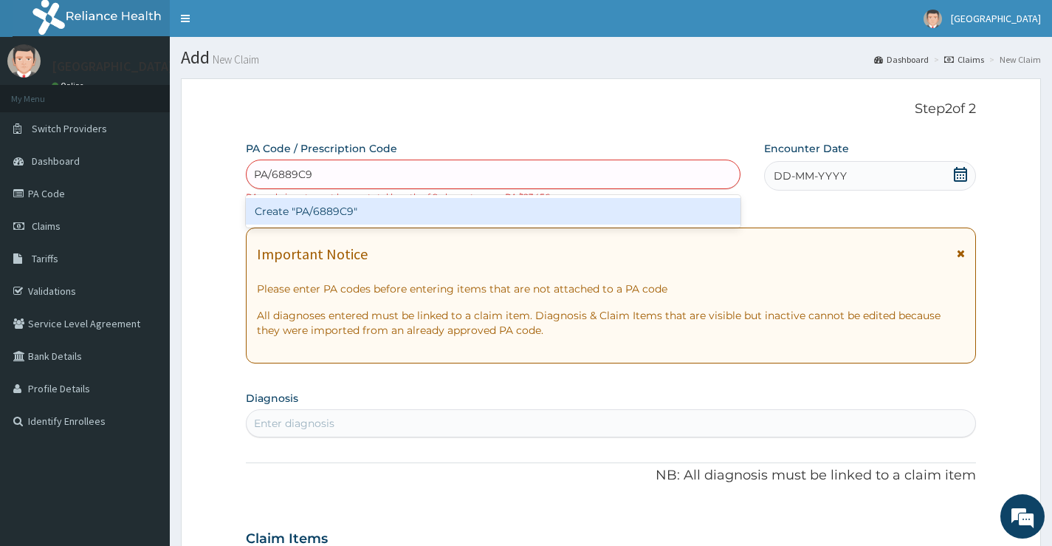
click at [444, 216] on div "Create "PA/6889C9"" at bounding box center [493, 211] width 495 height 27
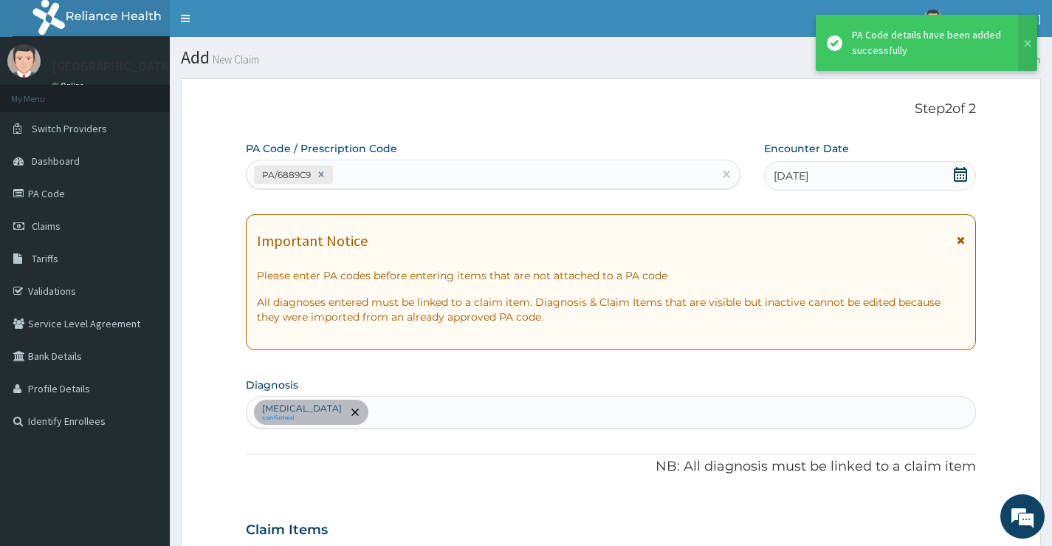
scroll to position [444, 0]
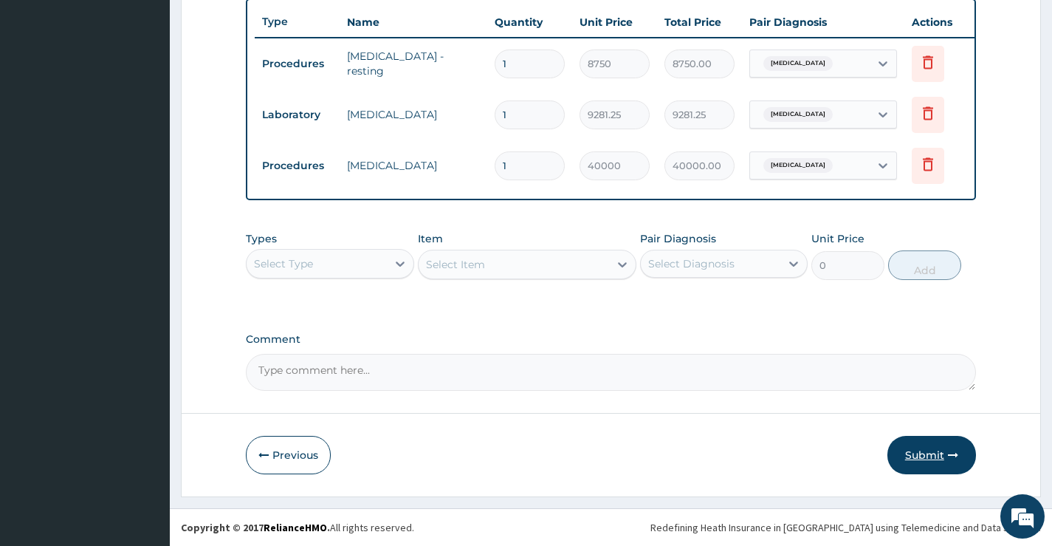
click at [950, 439] on button "Submit" at bounding box center [932, 455] width 89 height 38
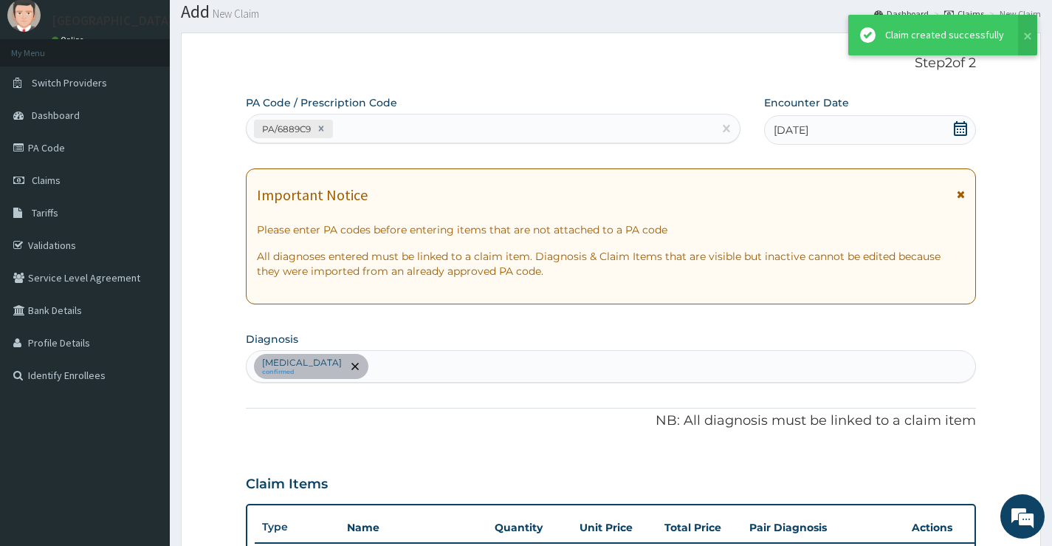
scroll to position [562, 0]
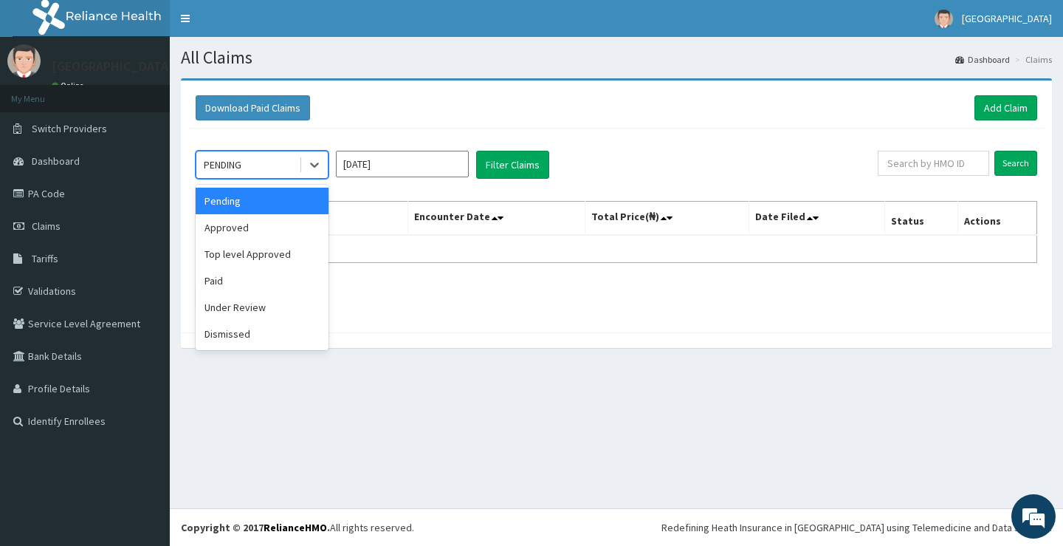
drag, startPoint x: 287, startPoint y: 171, endPoint x: 278, endPoint y: 187, distance: 18.9
click at [287, 171] on div "PENDING" at bounding box center [247, 165] width 103 height 24
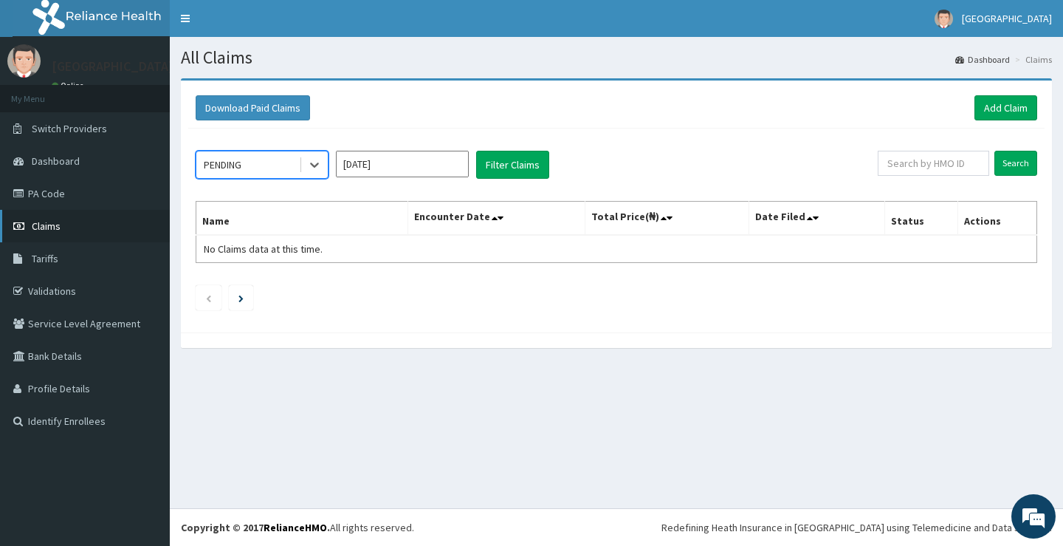
click at [107, 222] on link "Claims" at bounding box center [85, 226] width 170 height 32
click at [275, 174] on div "PENDING" at bounding box center [247, 165] width 103 height 24
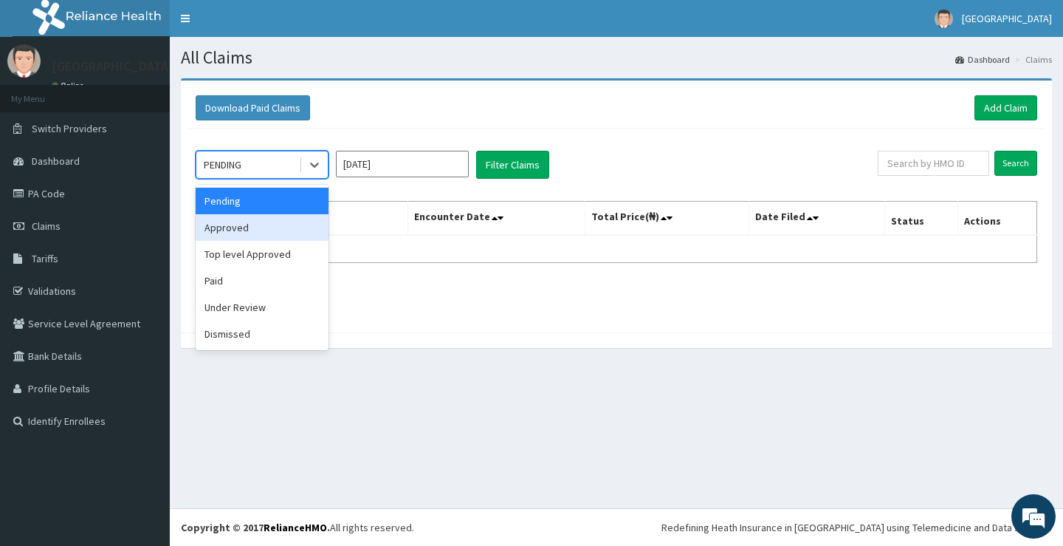
click at [249, 233] on div "Approved" at bounding box center [262, 227] width 133 height 27
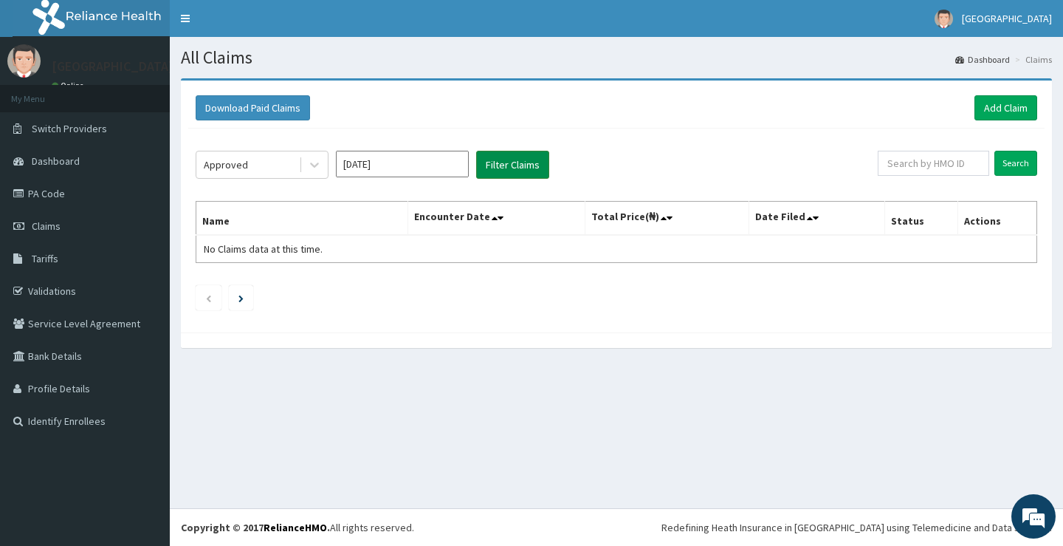
click at [507, 160] on button "Filter Claims" at bounding box center [512, 165] width 73 height 28
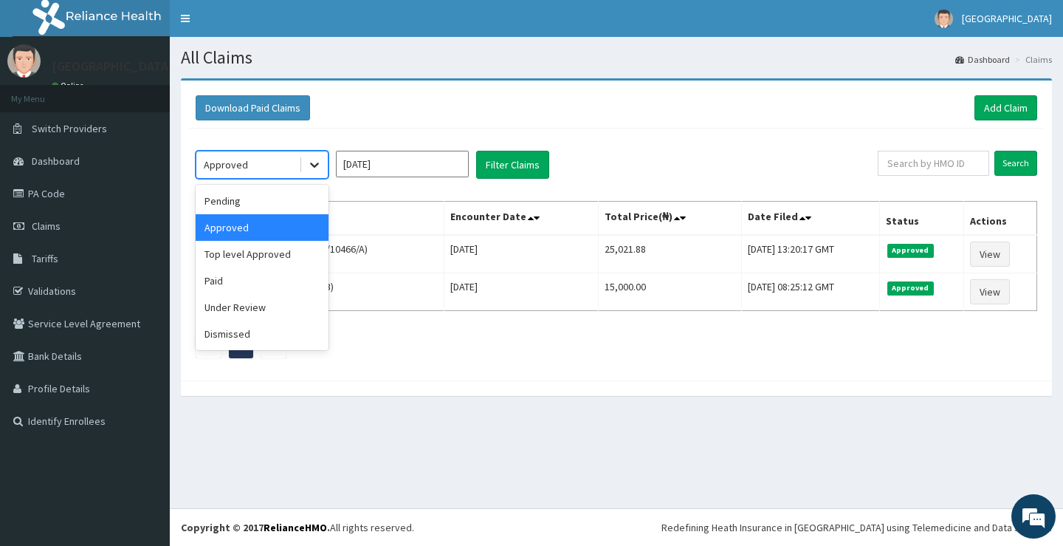
click at [313, 167] on icon at bounding box center [314, 164] width 15 height 15
click at [280, 282] on div "Paid" at bounding box center [262, 280] width 133 height 27
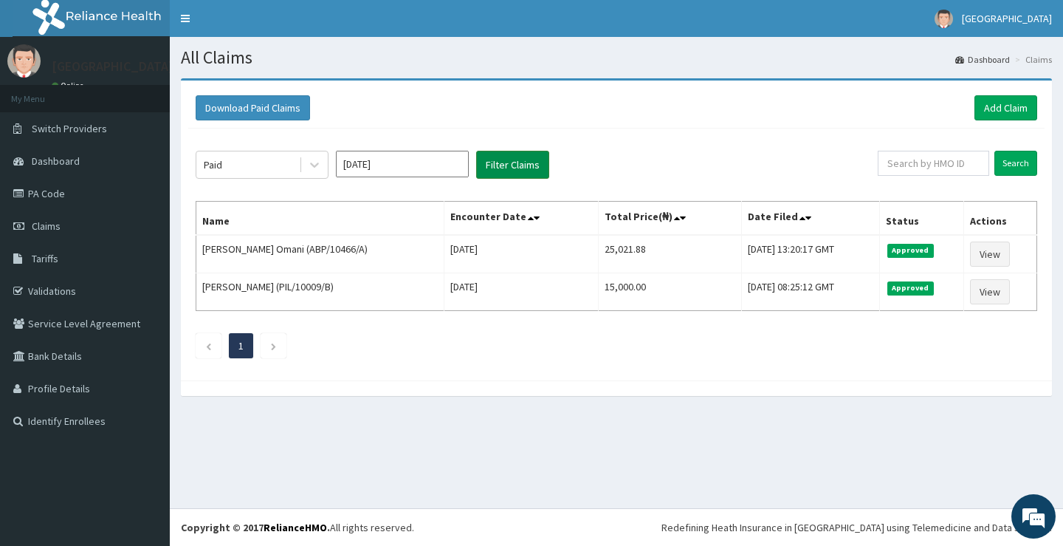
click at [493, 165] on button "Filter Claims" at bounding box center [512, 165] width 73 height 28
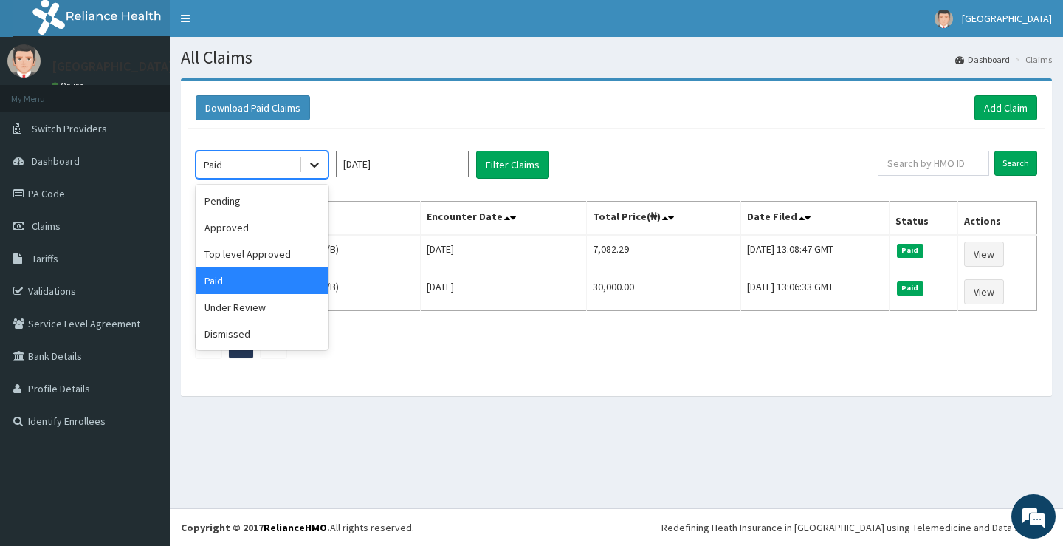
click at [309, 168] on icon at bounding box center [314, 164] width 15 height 15
click at [288, 195] on div "Pending" at bounding box center [262, 201] width 133 height 27
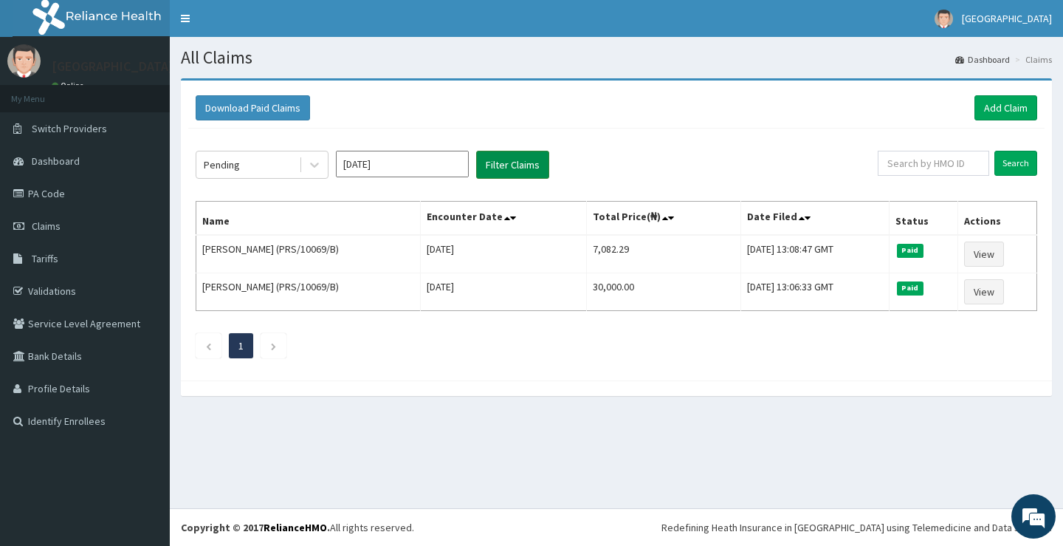
click at [500, 169] on button "Filter Claims" at bounding box center [512, 165] width 73 height 28
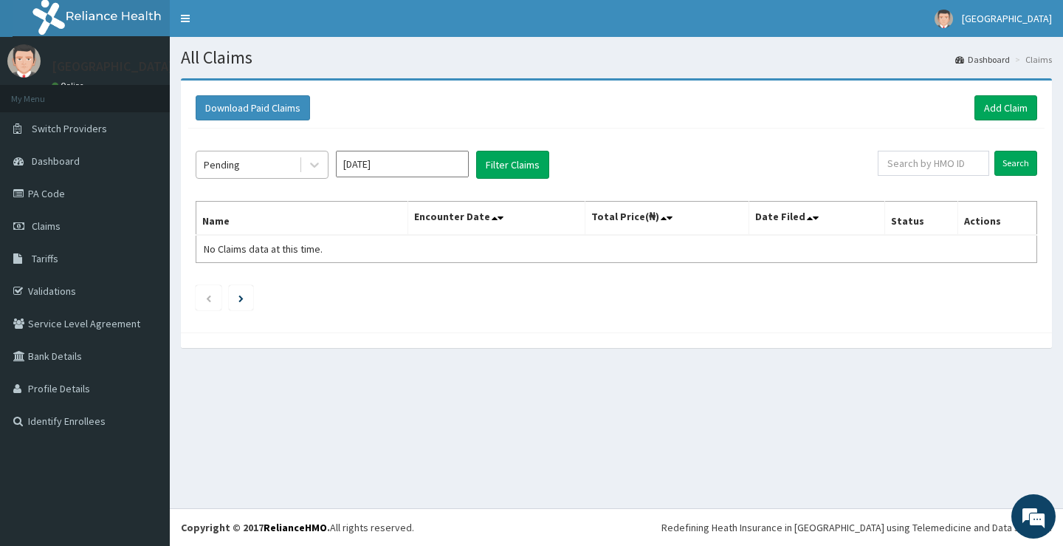
click at [280, 170] on div "Pending" at bounding box center [247, 165] width 103 height 24
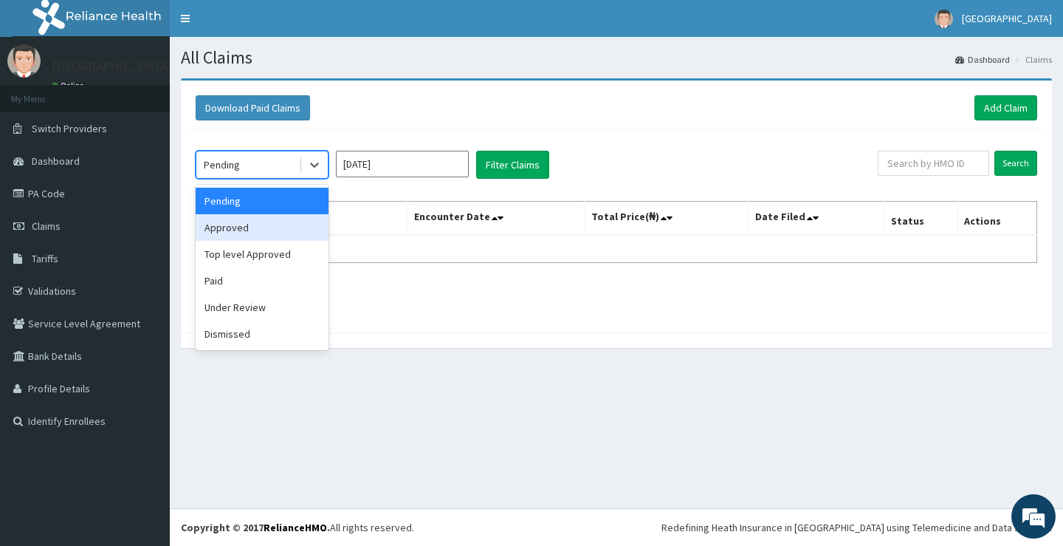
click at [276, 225] on div "Approved" at bounding box center [262, 227] width 133 height 27
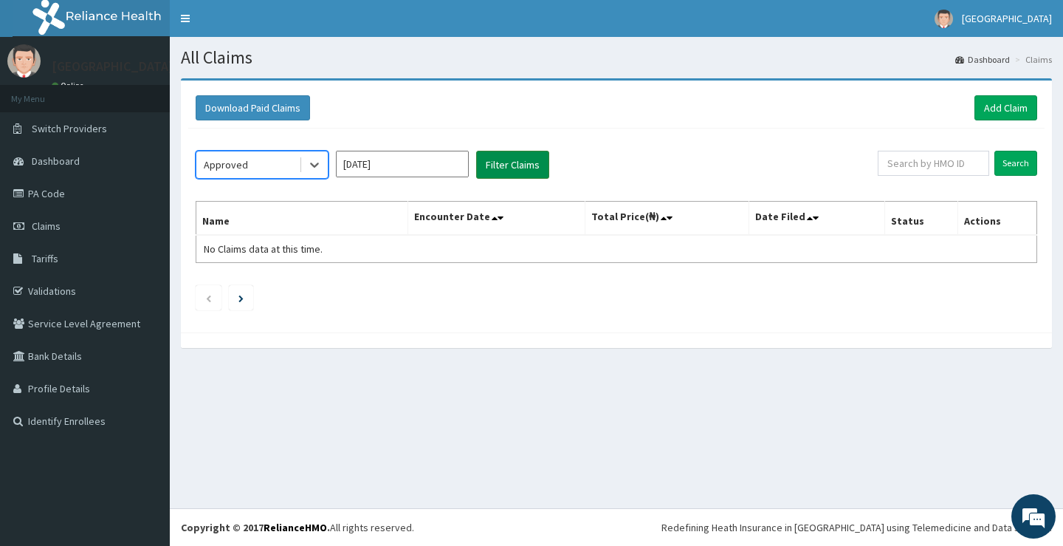
click at [515, 171] on button "Filter Claims" at bounding box center [512, 165] width 73 height 28
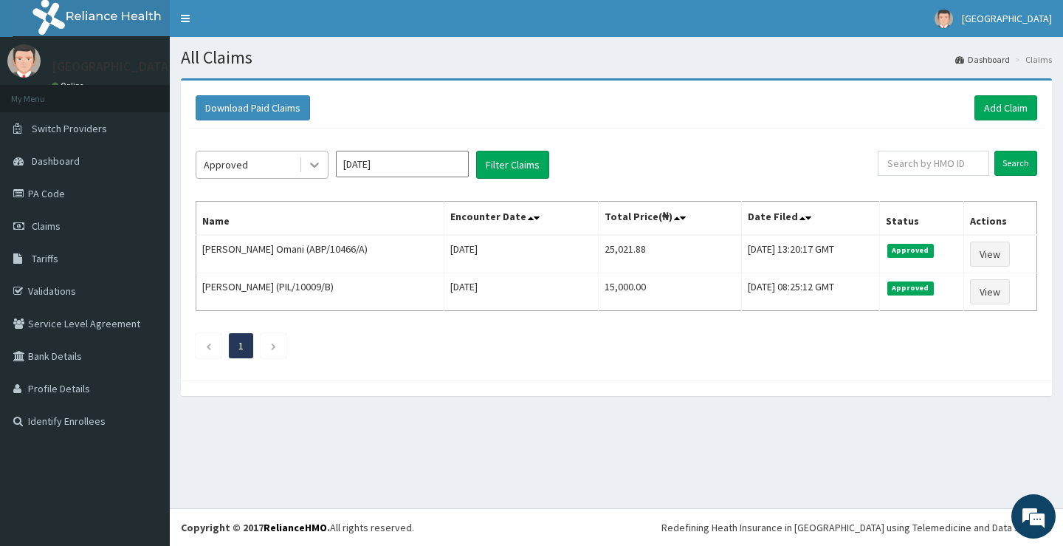
click at [306, 170] on div at bounding box center [314, 164] width 27 height 27
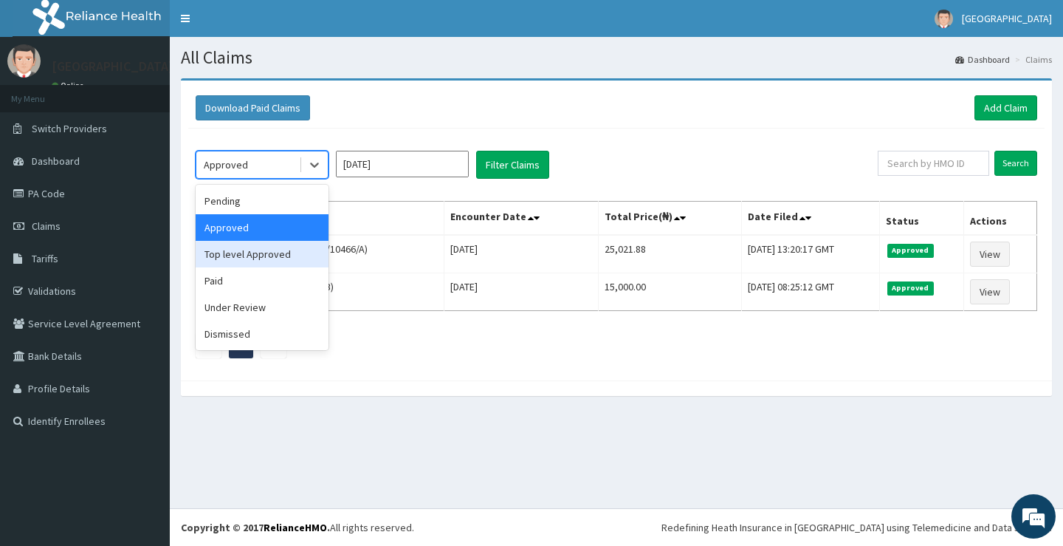
click at [278, 256] on div "Top level Approved" at bounding box center [262, 254] width 133 height 27
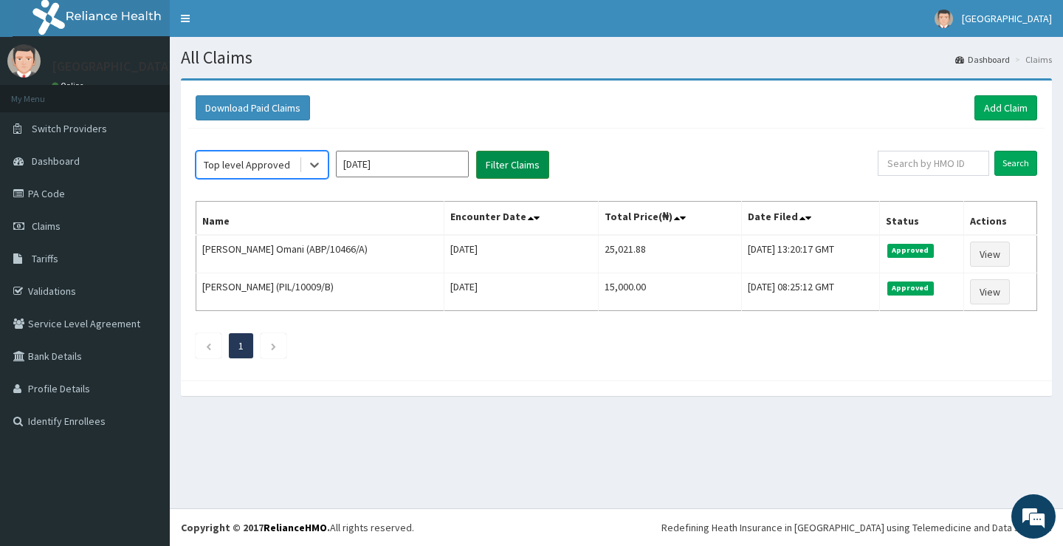
click at [503, 166] on button "Filter Claims" at bounding box center [512, 165] width 73 height 28
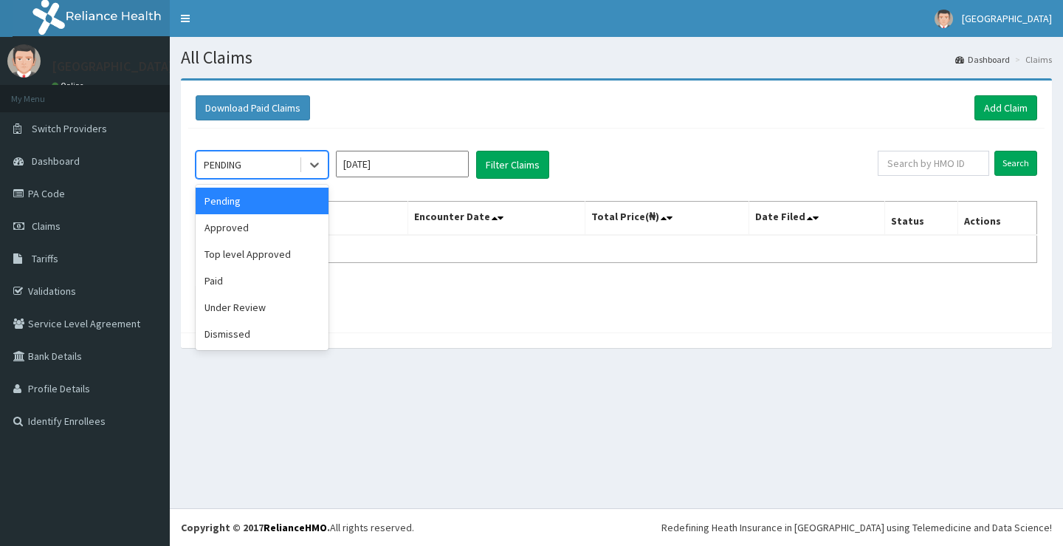
click at [283, 161] on div "PENDING" at bounding box center [247, 165] width 103 height 24
click at [490, 175] on button "Filter Claims" at bounding box center [512, 165] width 73 height 28
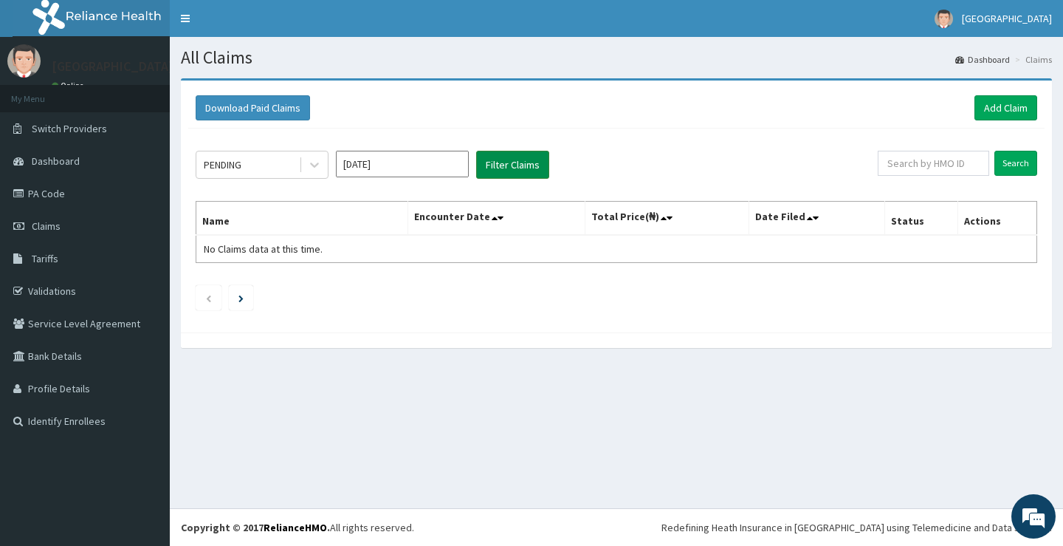
click at [490, 175] on button "Filter Claims" at bounding box center [512, 165] width 73 height 28
click at [491, 175] on button "Filter Claims" at bounding box center [512, 165] width 73 height 28
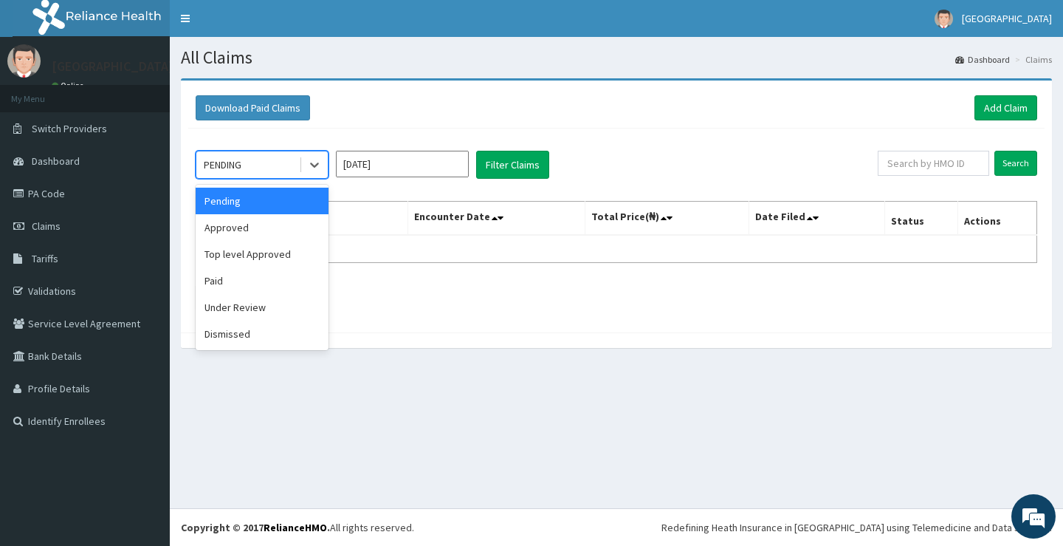
click at [294, 165] on div "PENDING" at bounding box center [247, 165] width 103 height 24
click at [250, 231] on div "Approved" at bounding box center [262, 227] width 133 height 27
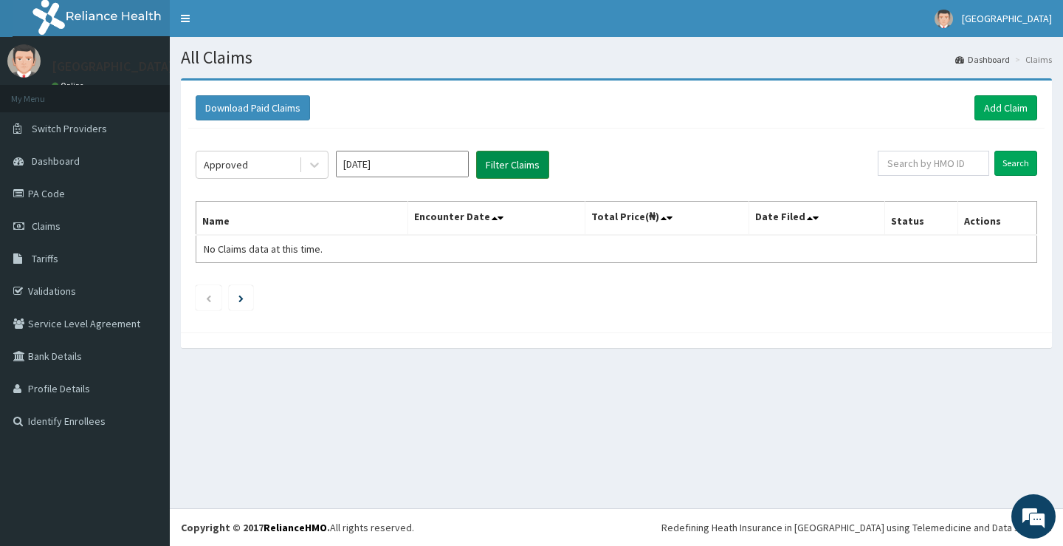
click at [499, 160] on button "Filter Claims" at bounding box center [512, 165] width 73 height 28
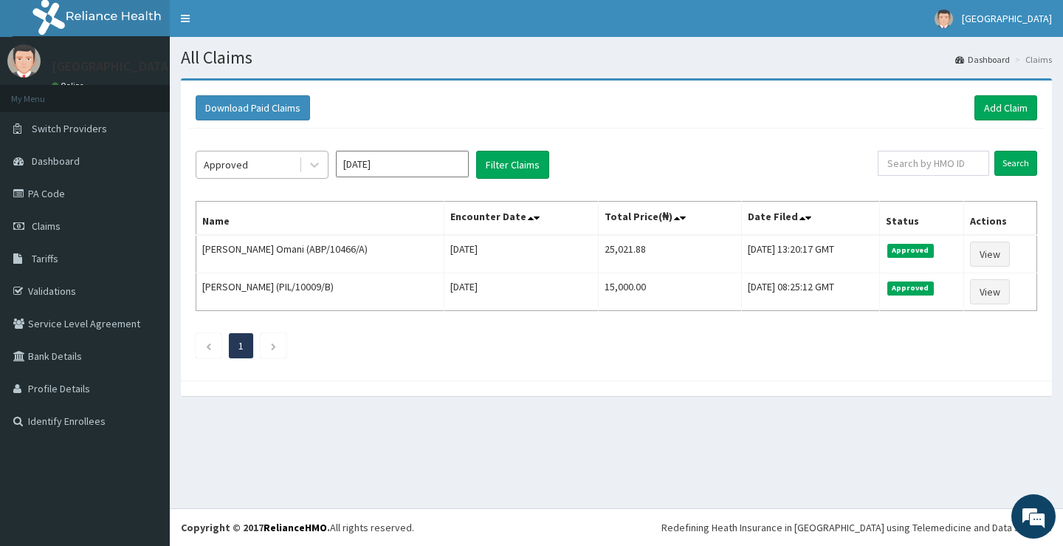
click at [299, 174] on div at bounding box center [313, 164] width 29 height 27
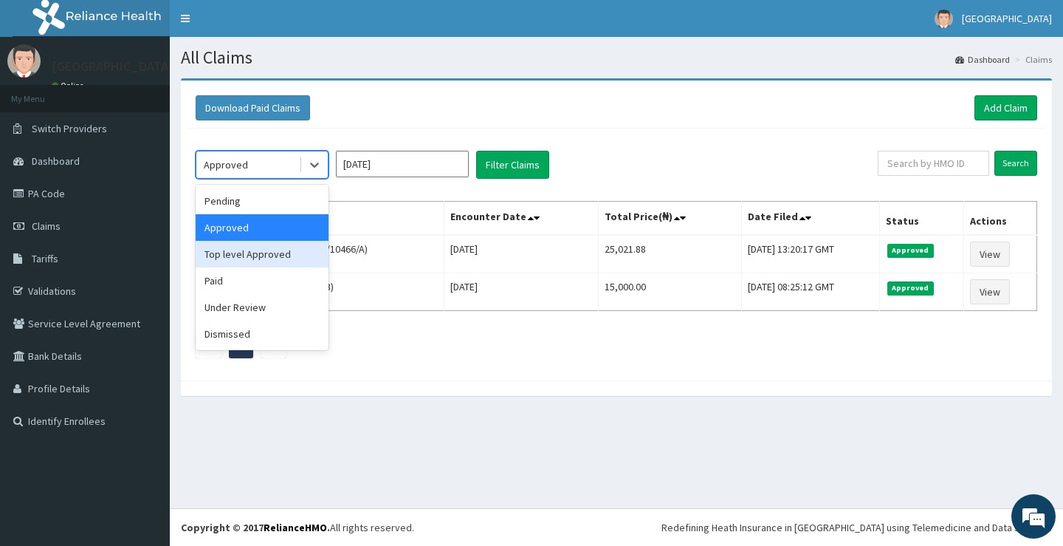
click at [284, 256] on div "Top level Approved" at bounding box center [262, 254] width 133 height 27
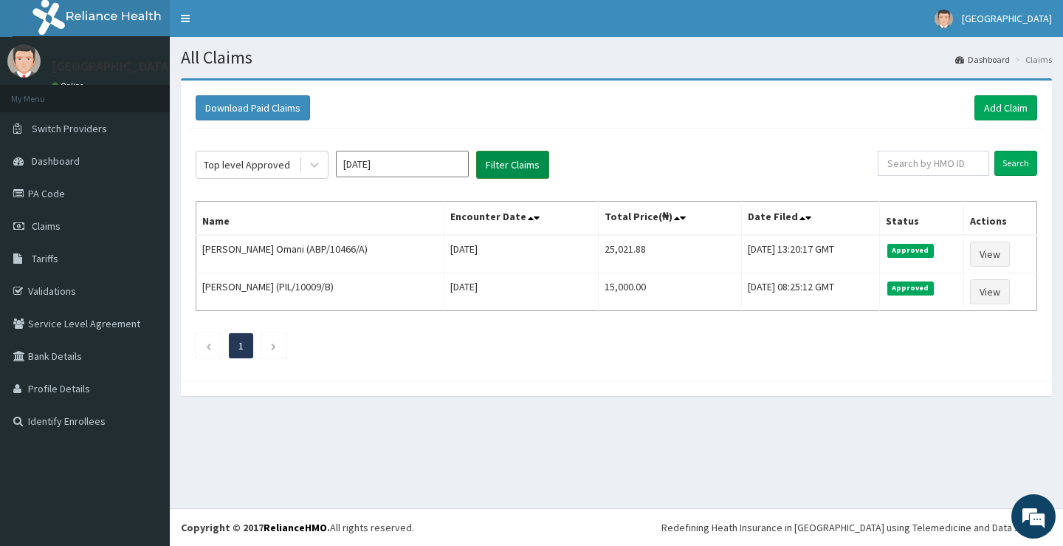
click at [501, 171] on button "Filter Claims" at bounding box center [512, 165] width 73 height 28
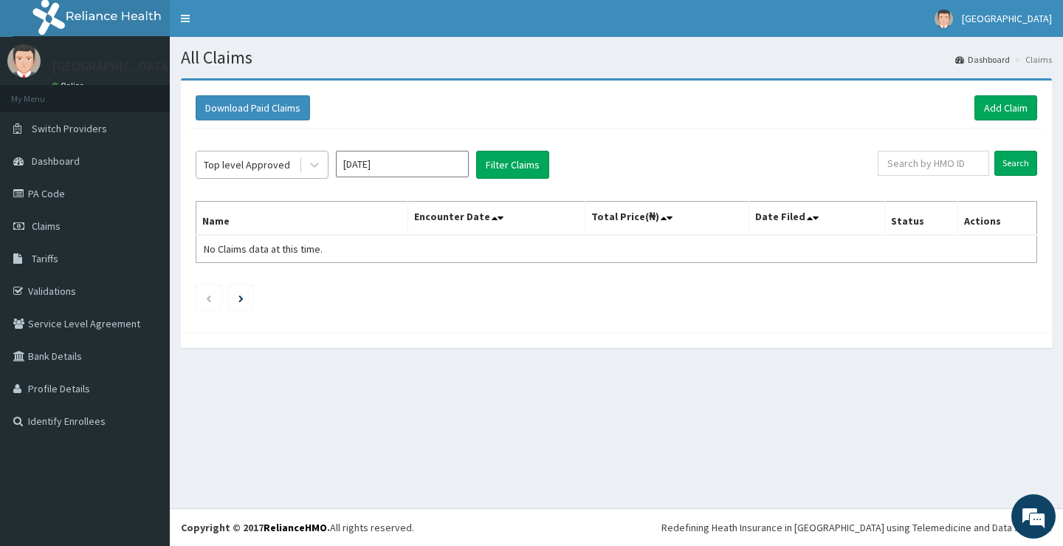
click at [281, 168] on div "Top level Approved" at bounding box center [247, 164] width 86 height 15
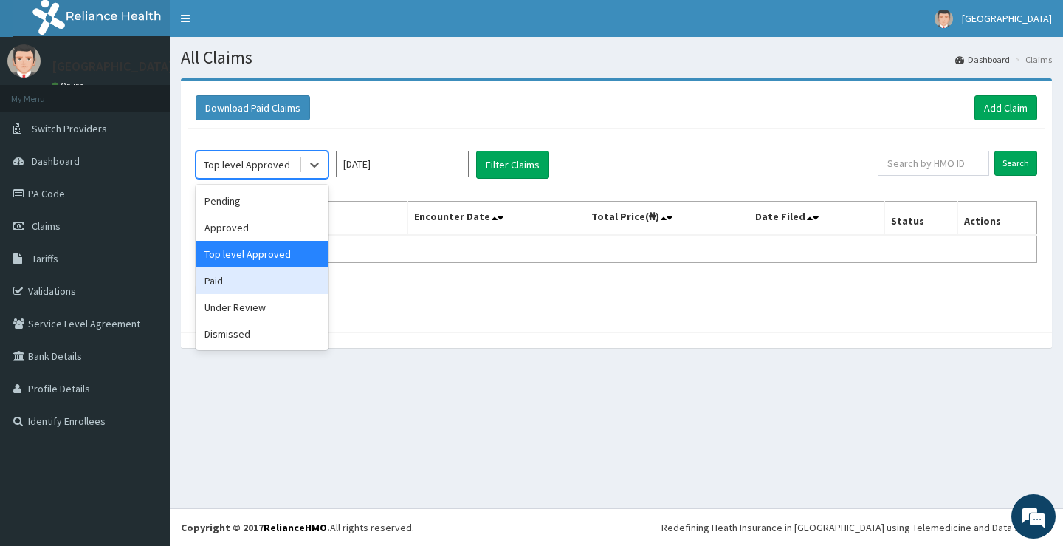
click at [236, 292] on div "Paid" at bounding box center [262, 280] width 133 height 27
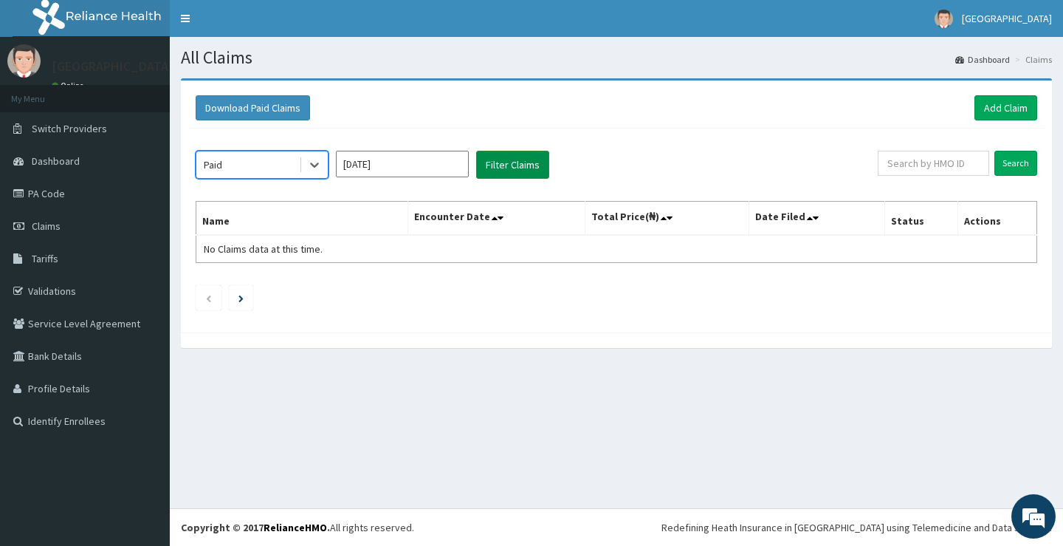
click at [506, 166] on button "Filter Claims" at bounding box center [512, 165] width 73 height 28
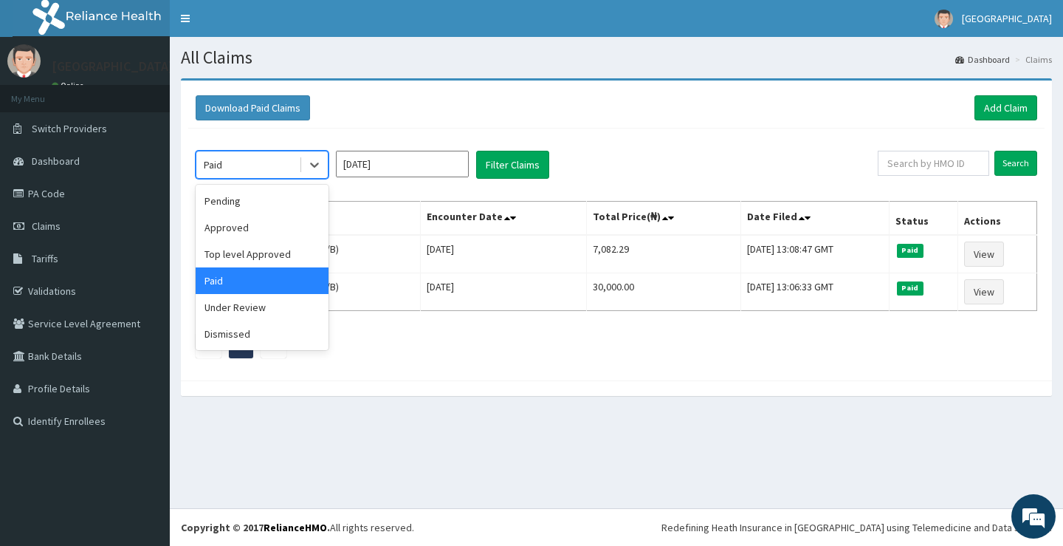
click at [272, 165] on div "Paid" at bounding box center [247, 165] width 103 height 24
click at [243, 314] on div "Under Review" at bounding box center [262, 307] width 133 height 27
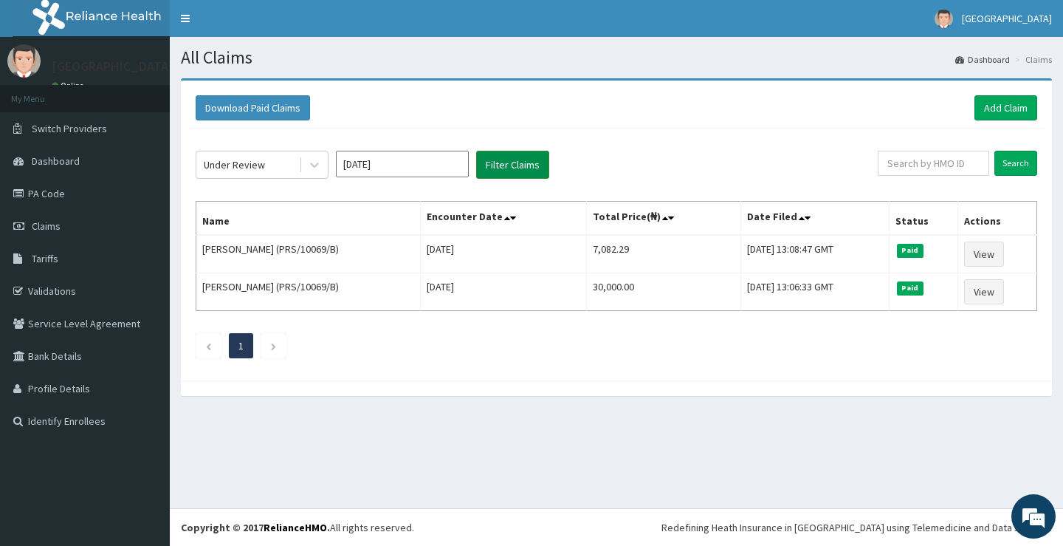
click at [492, 168] on button "Filter Claims" at bounding box center [512, 165] width 73 height 28
